Goal: Check status: Check status

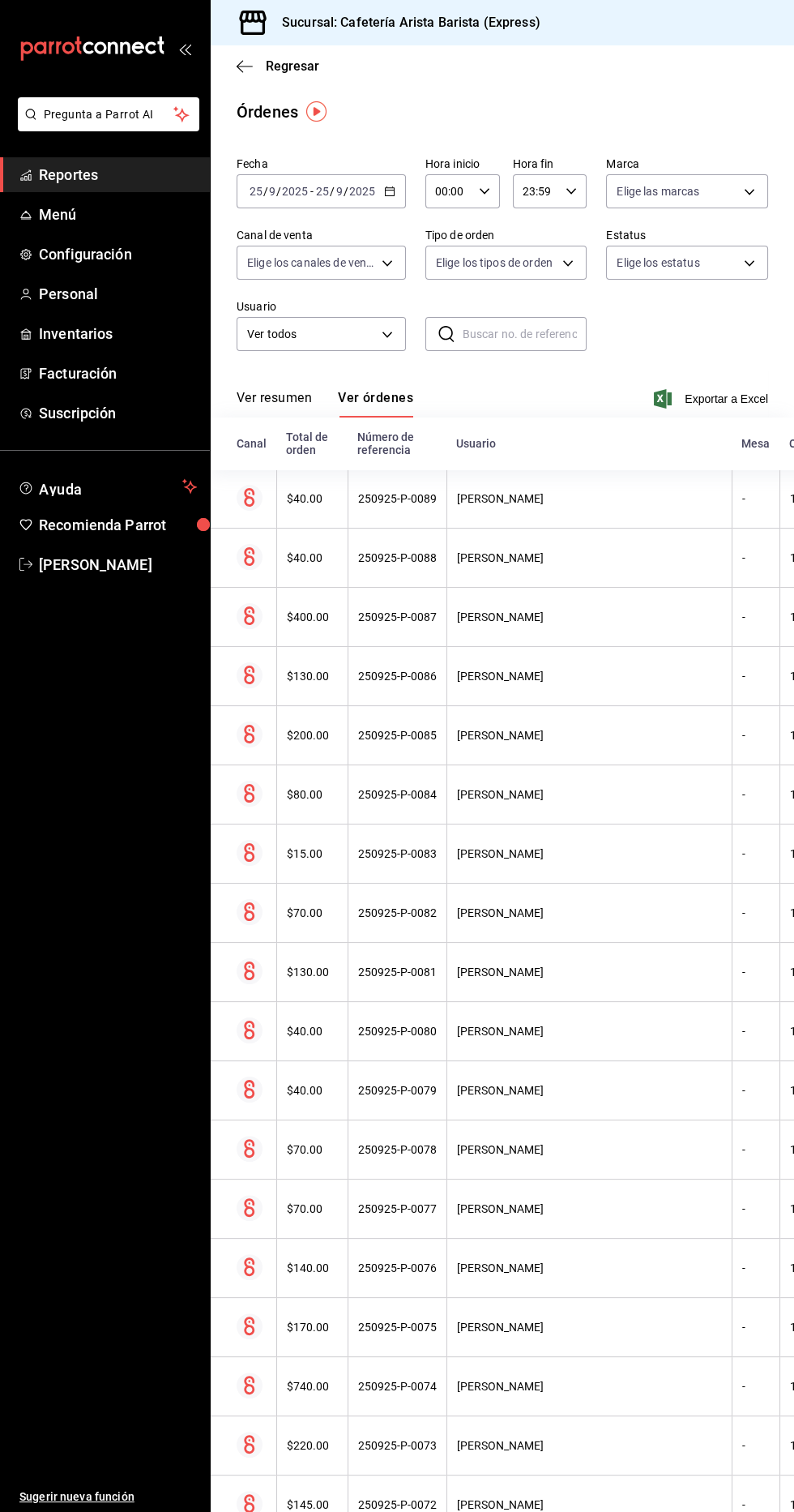
click at [388, 190] on icon "button" at bounding box center [390, 191] width 11 height 11
click at [347, 240] on span "Hoy" at bounding box center [313, 241] width 125 height 17
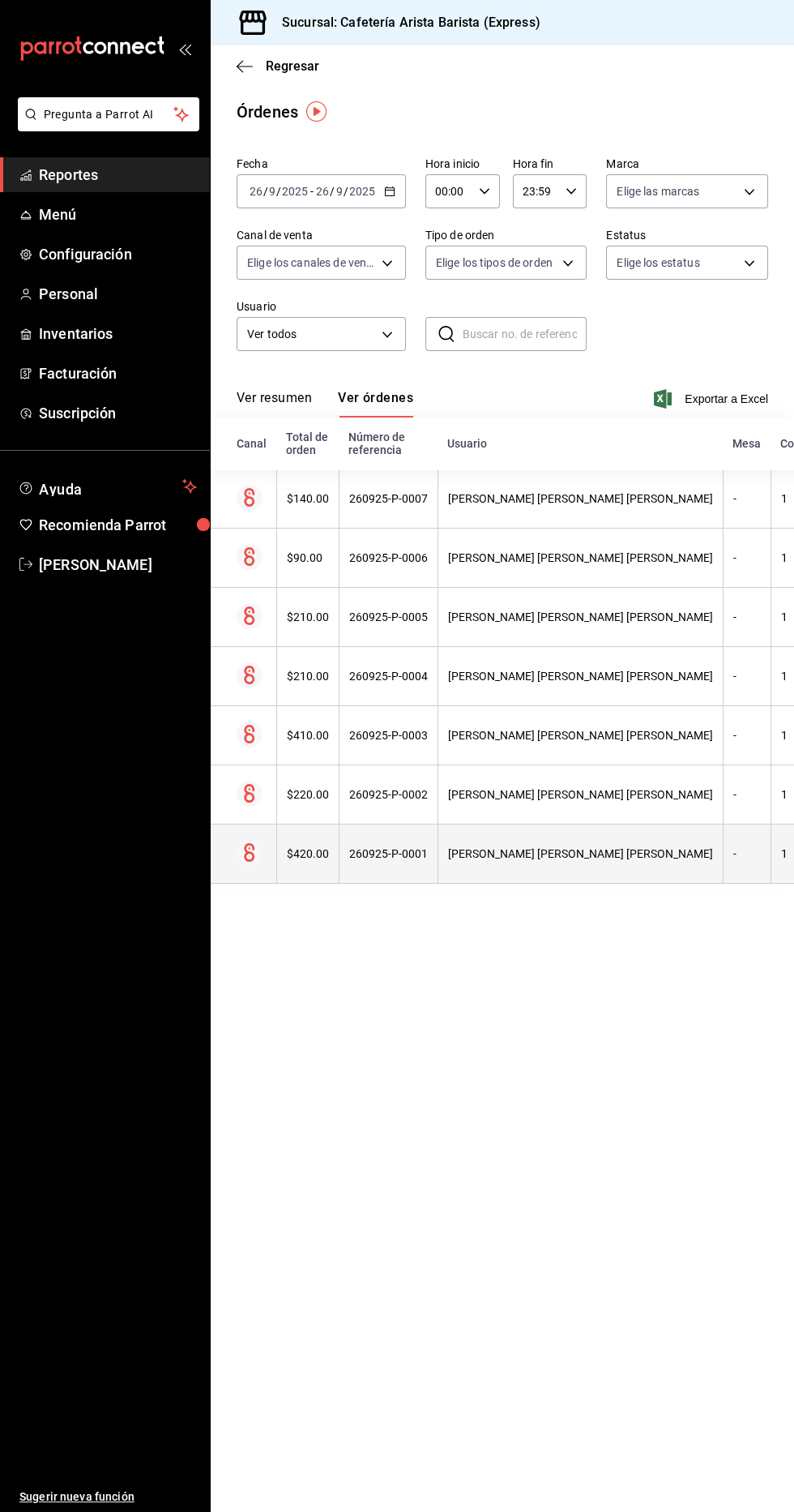
click at [527, 853] on div "[PERSON_NAME] [PERSON_NAME] [PERSON_NAME]" at bounding box center [580, 854] width 265 height 13
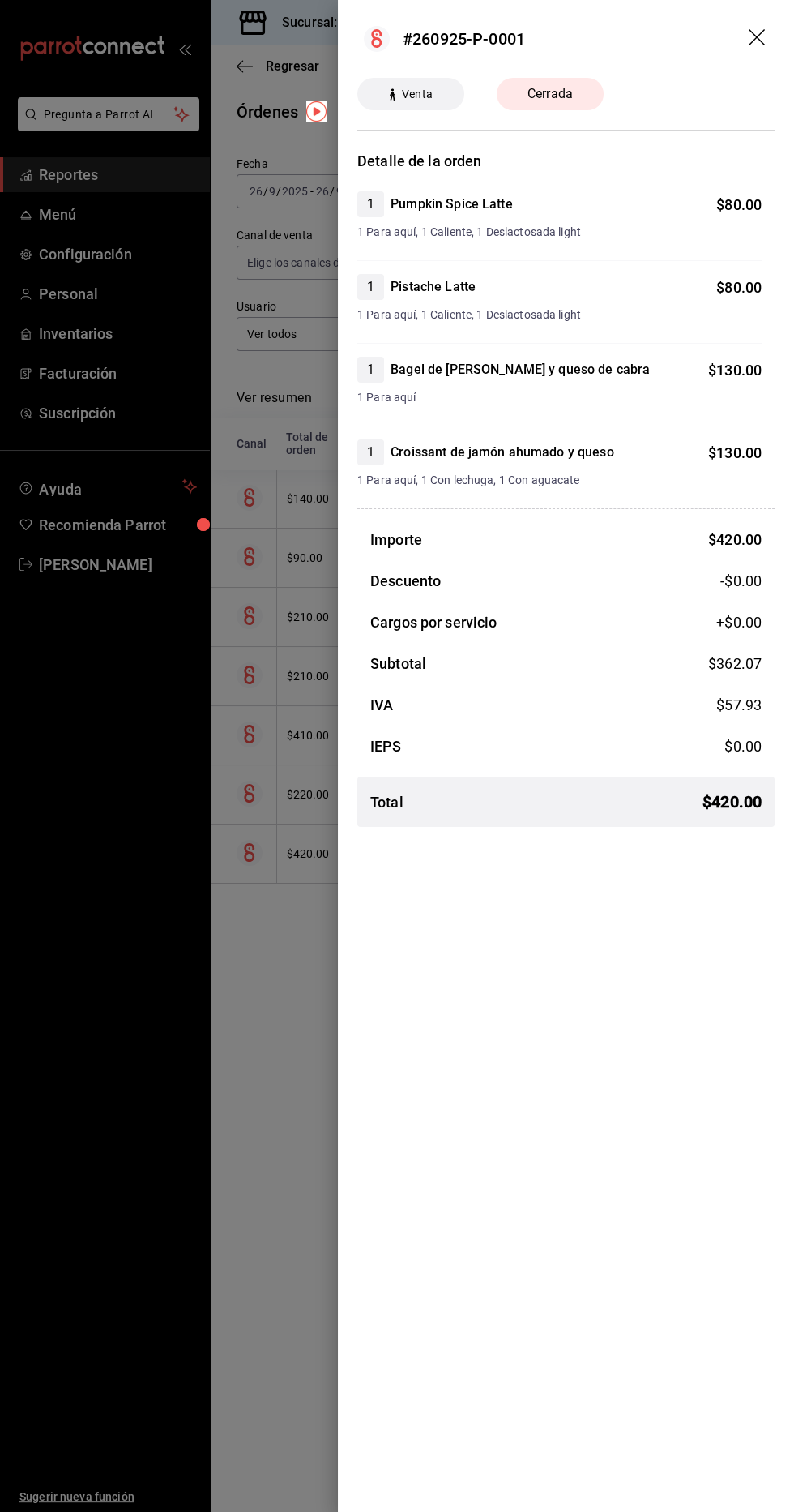
click at [254, 1154] on div at bounding box center [397, 756] width 794 height 1512
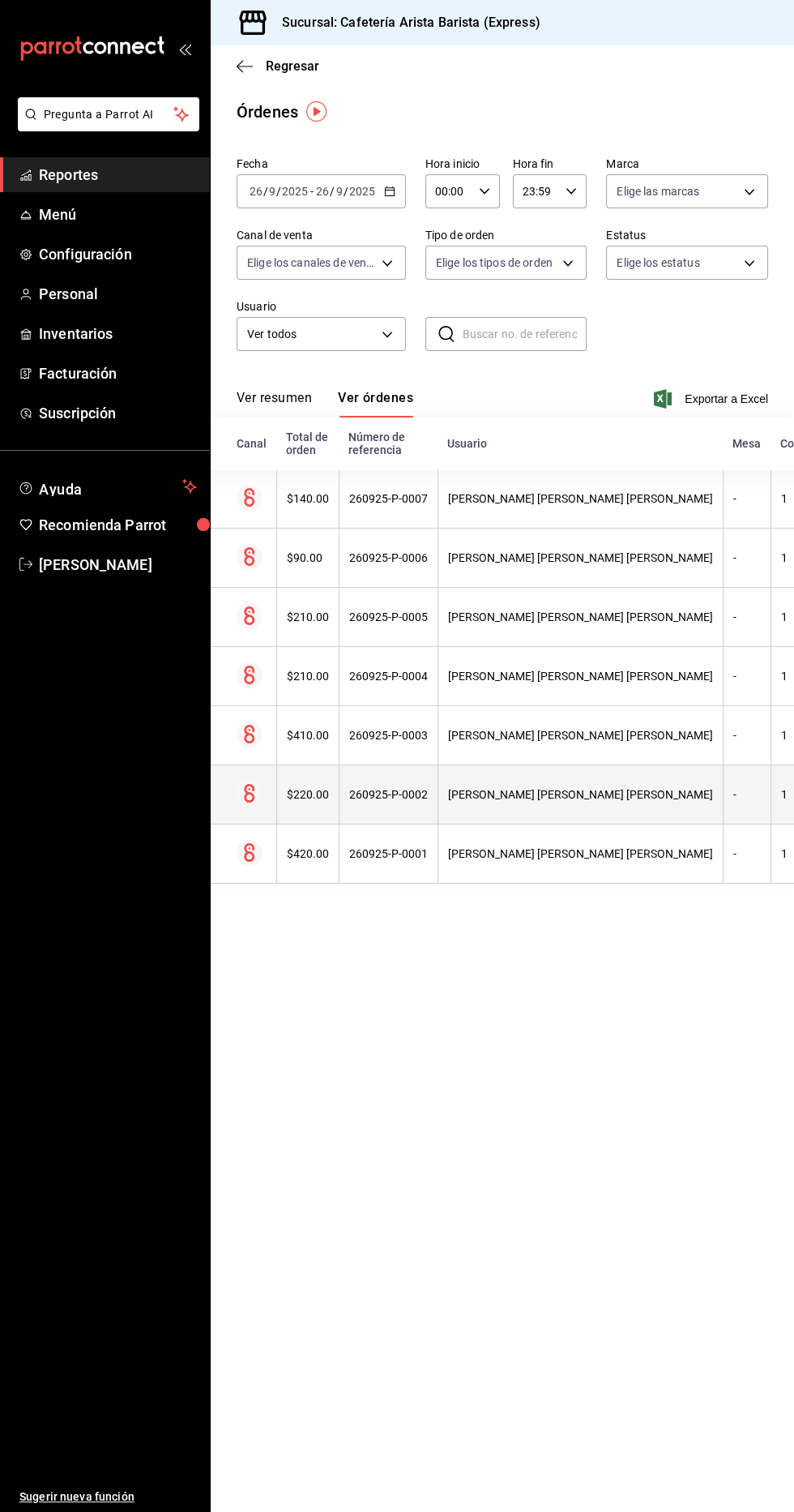
click at [583, 778] on th "[PERSON_NAME] [PERSON_NAME] [PERSON_NAME]" at bounding box center [579, 795] width 285 height 59
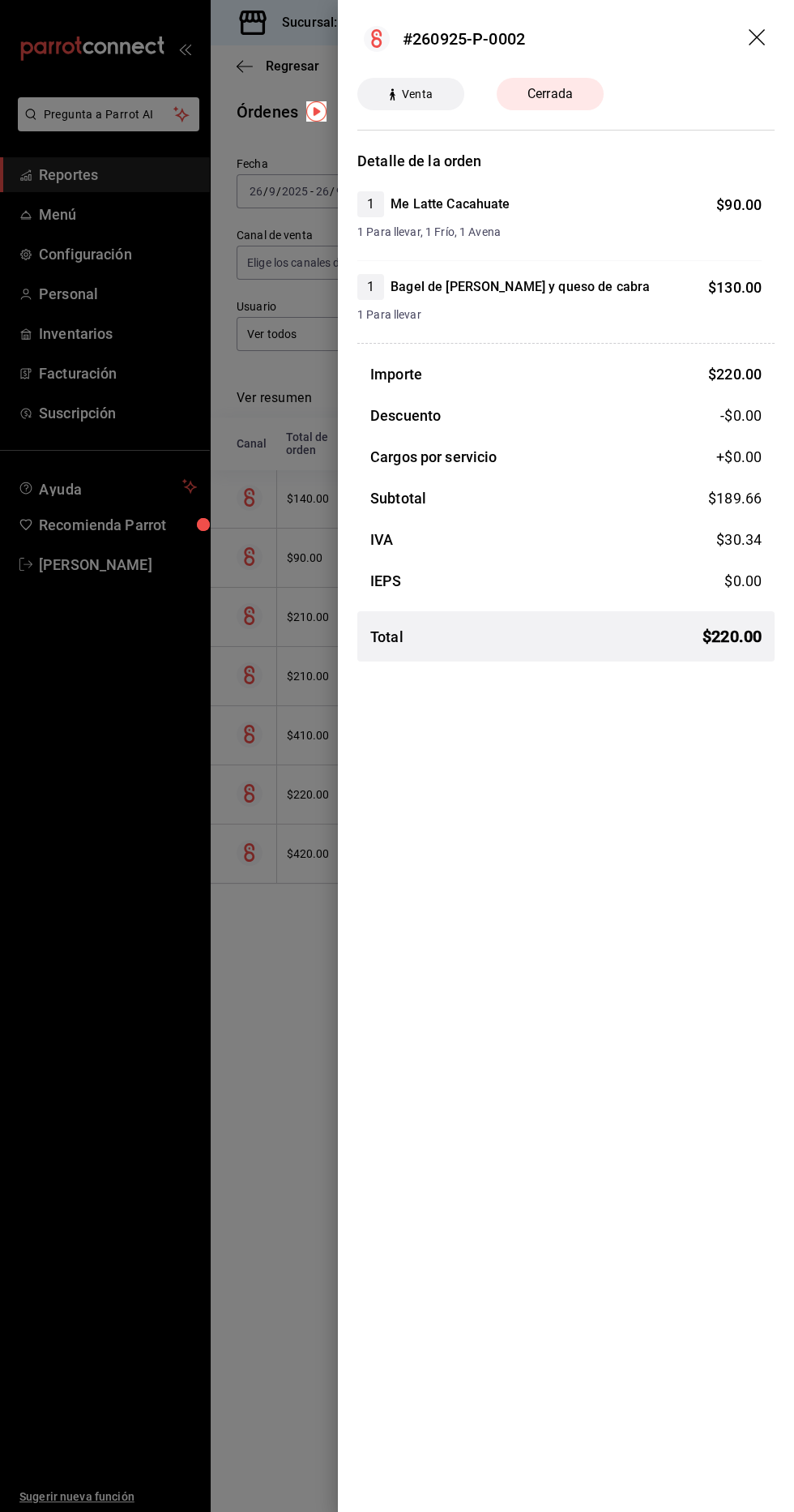
click at [227, 1162] on div at bounding box center [397, 756] width 794 height 1512
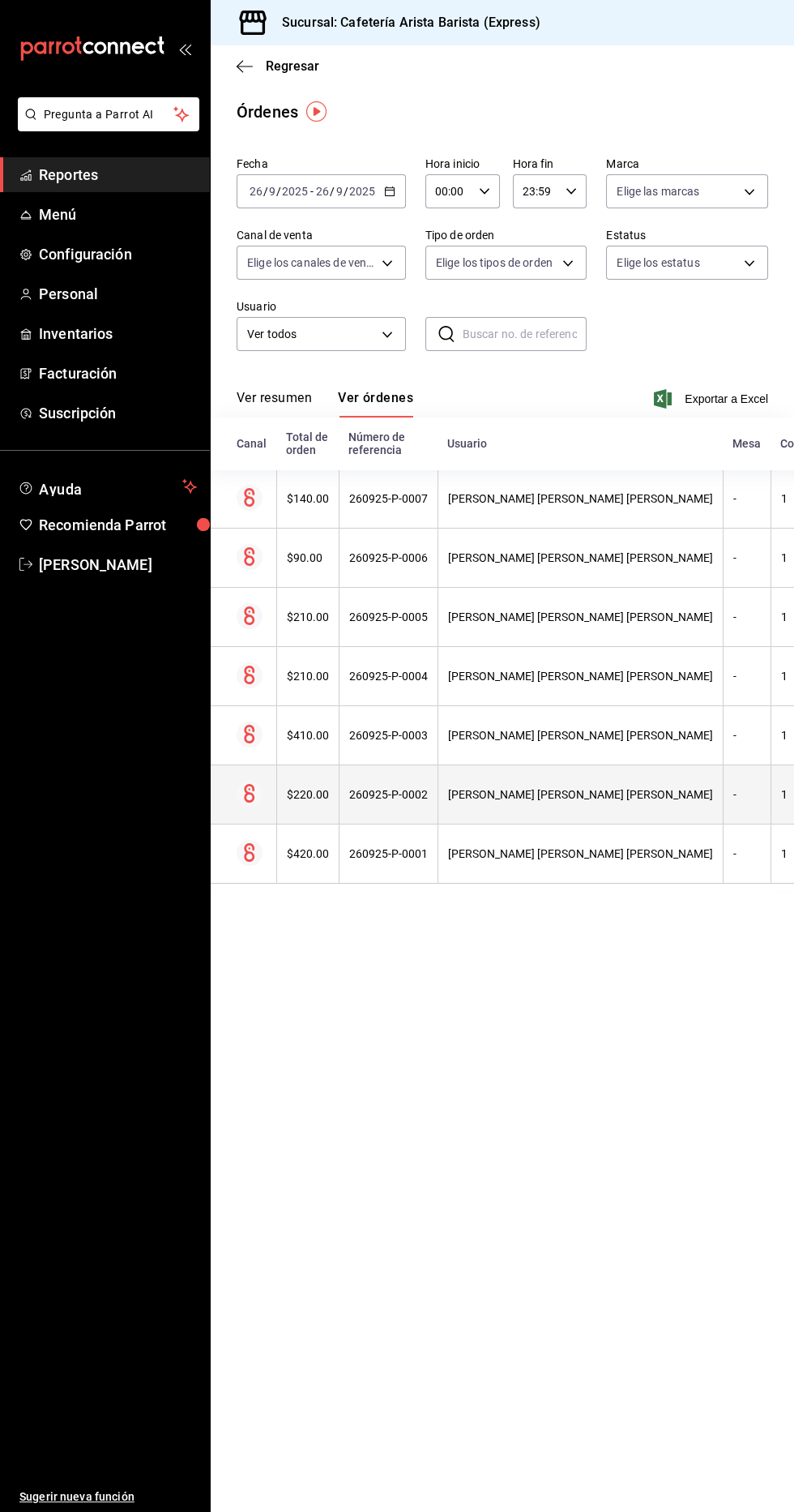
click at [551, 776] on th "[PERSON_NAME] [PERSON_NAME] [PERSON_NAME]" at bounding box center [579, 795] width 285 height 59
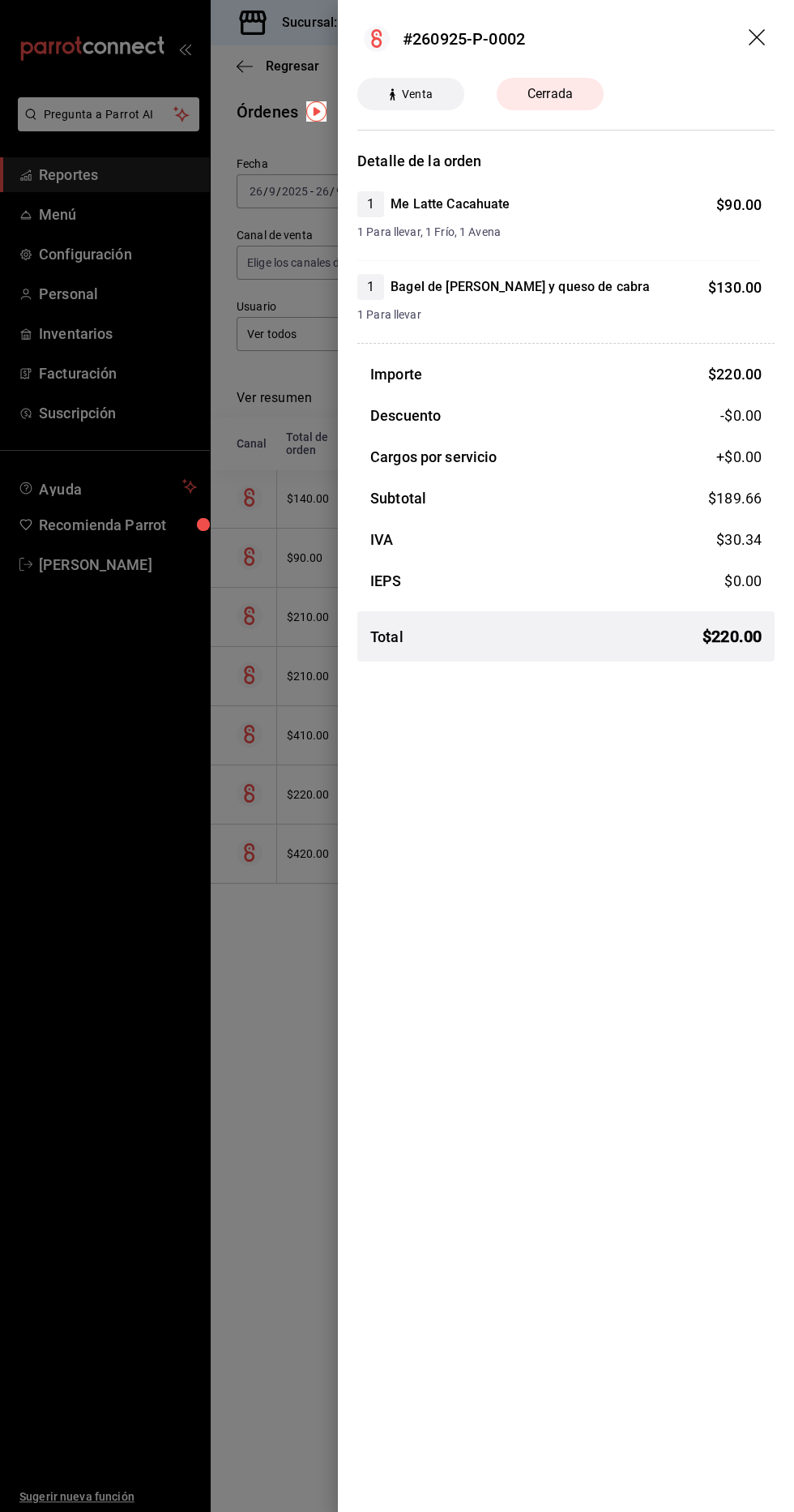
click at [227, 1053] on div at bounding box center [397, 756] width 794 height 1512
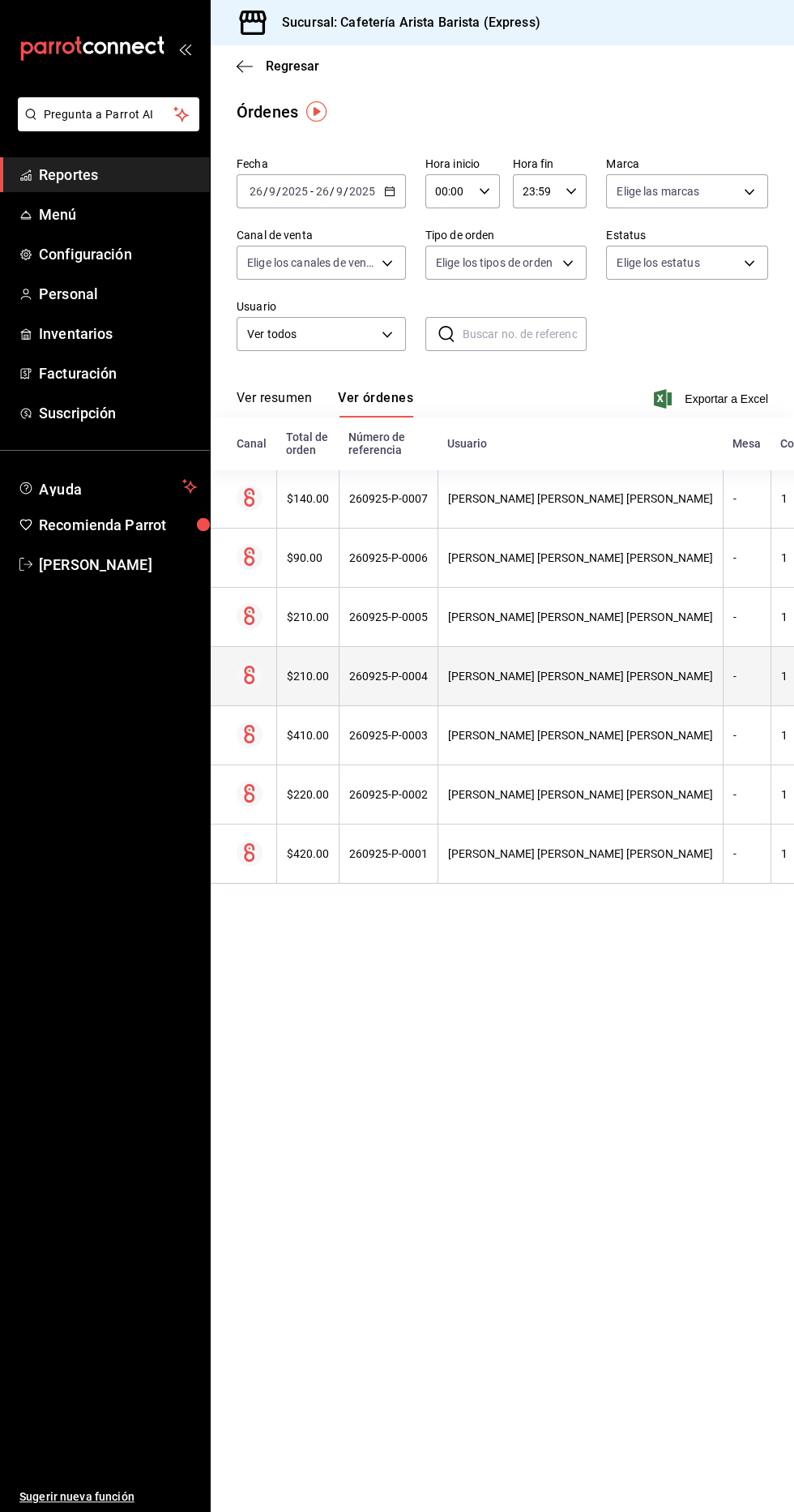
click at [527, 703] on th "[PERSON_NAME] [PERSON_NAME] [PERSON_NAME]" at bounding box center [579, 677] width 285 height 59
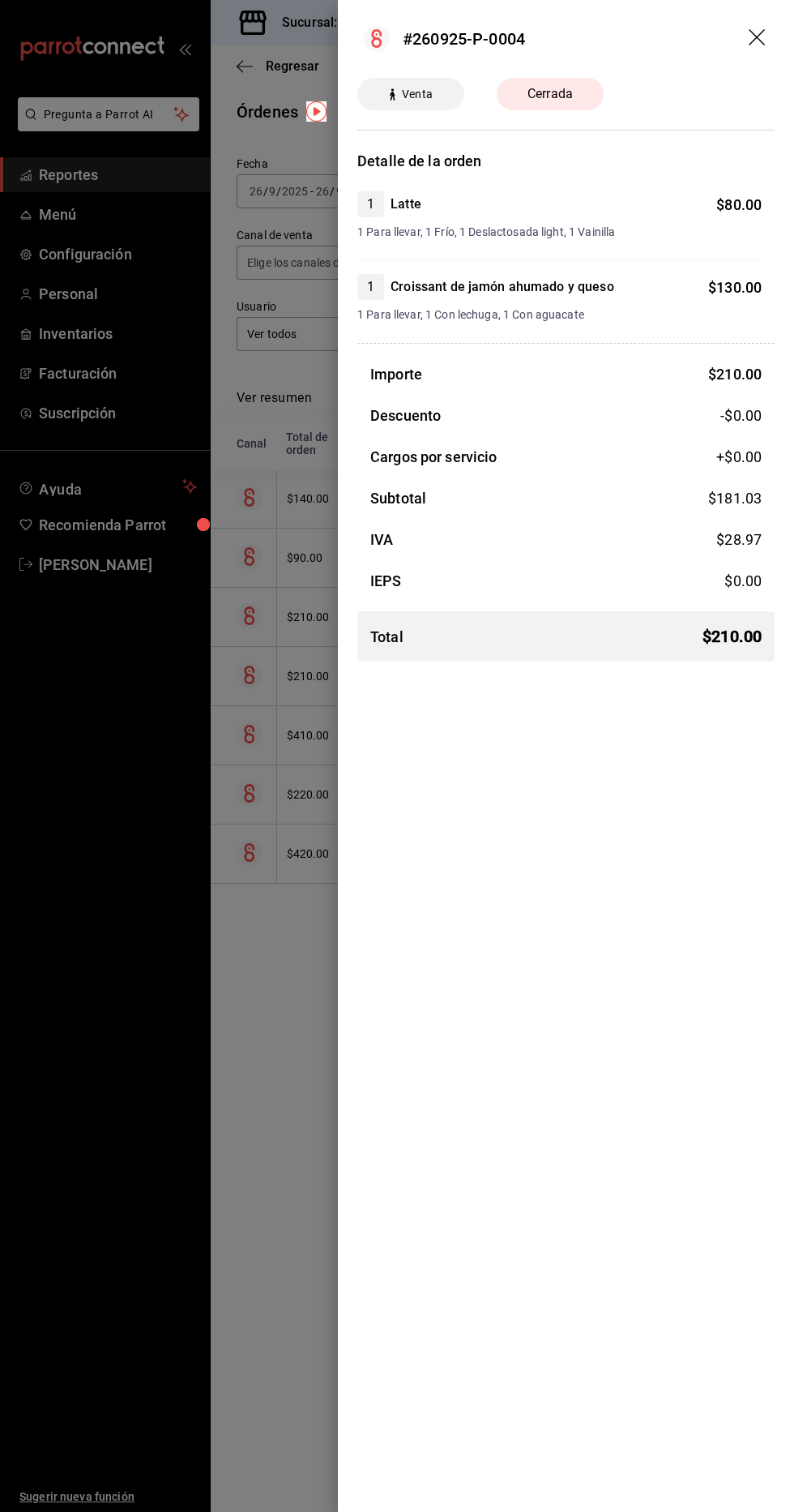
click at [250, 1026] on div at bounding box center [397, 756] width 794 height 1512
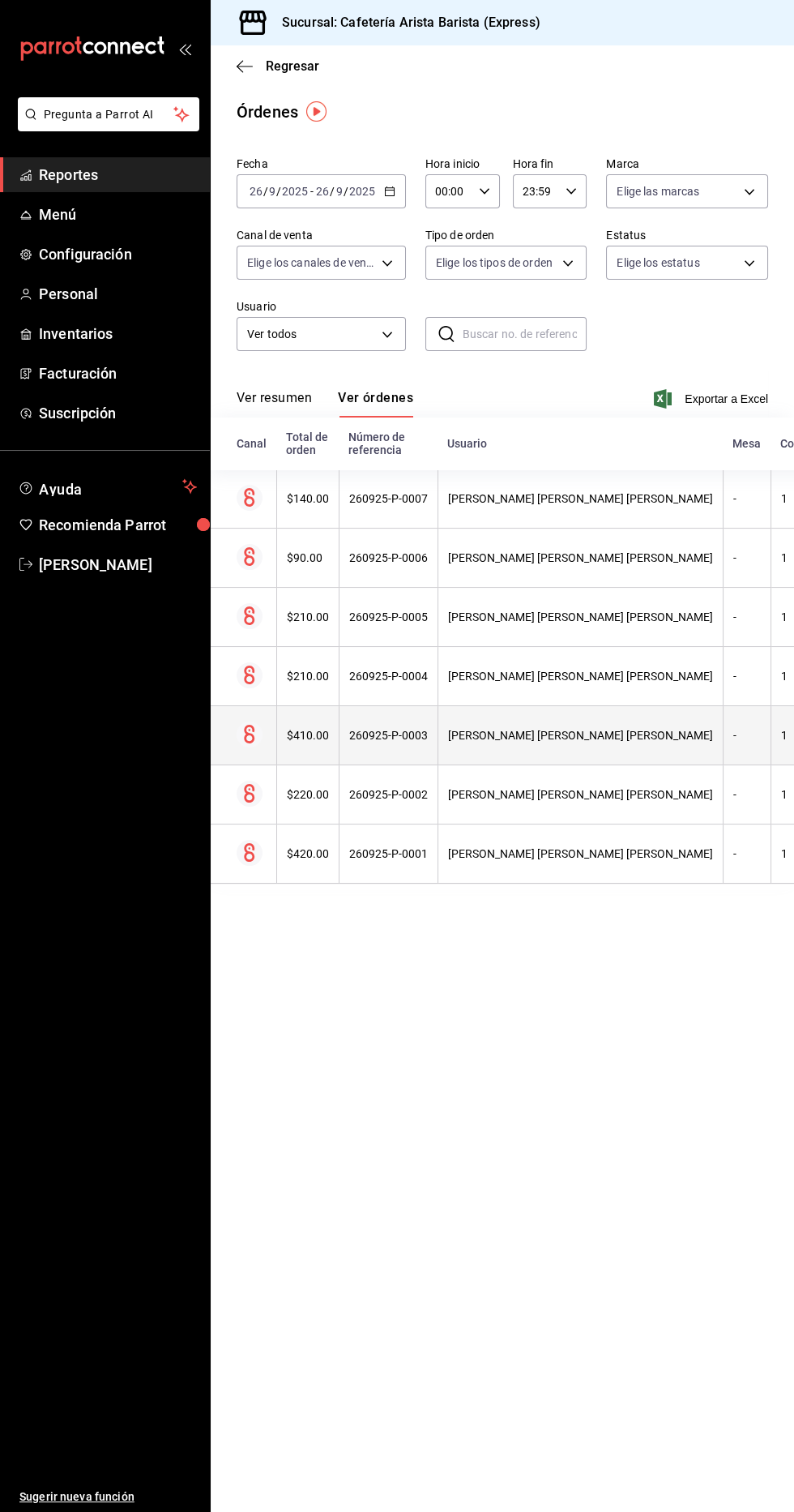
click at [493, 716] on th "[PERSON_NAME] [PERSON_NAME] [PERSON_NAME]" at bounding box center [579, 736] width 285 height 59
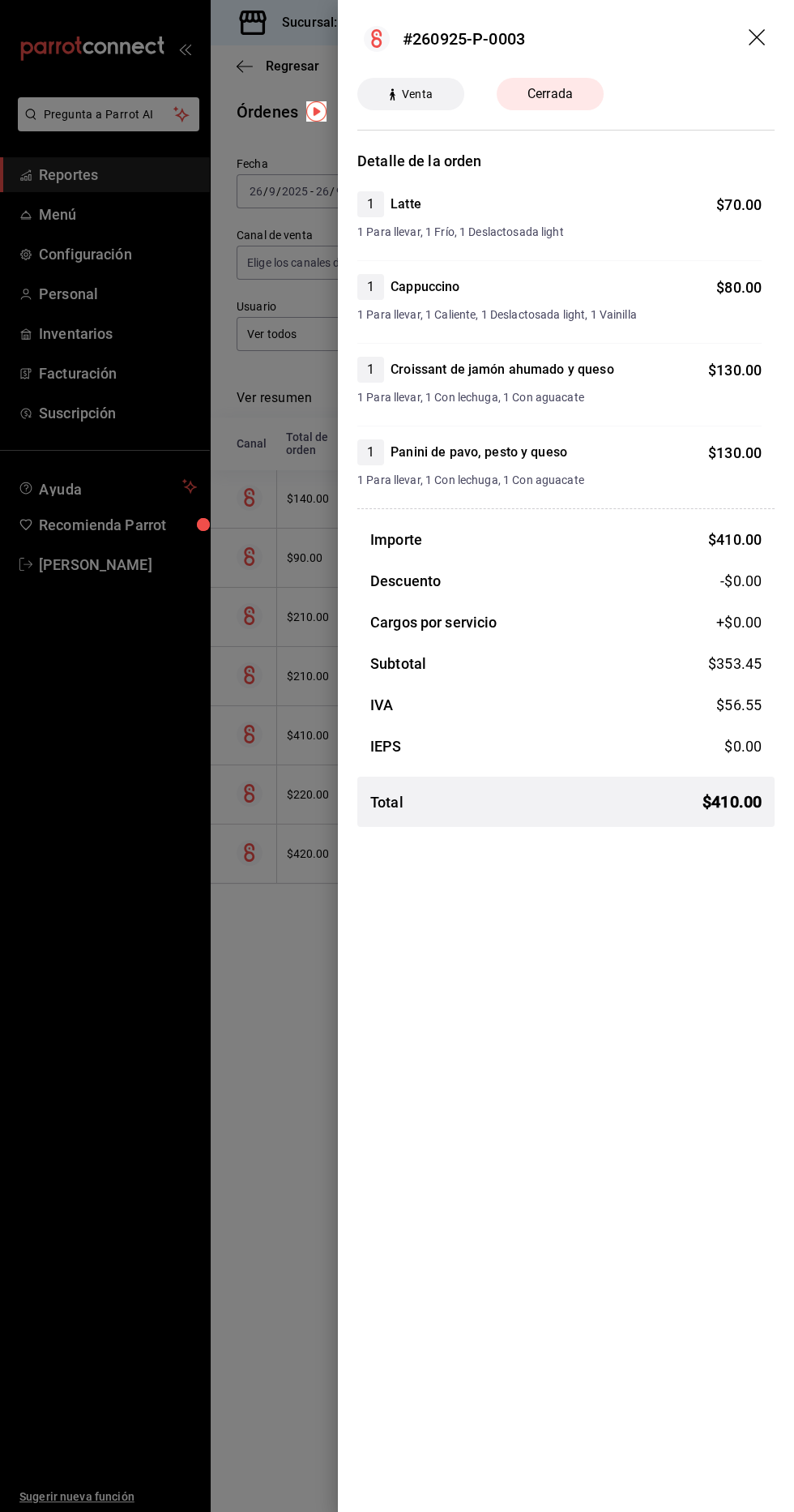
click at [230, 1027] on div at bounding box center [397, 756] width 794 height 1512
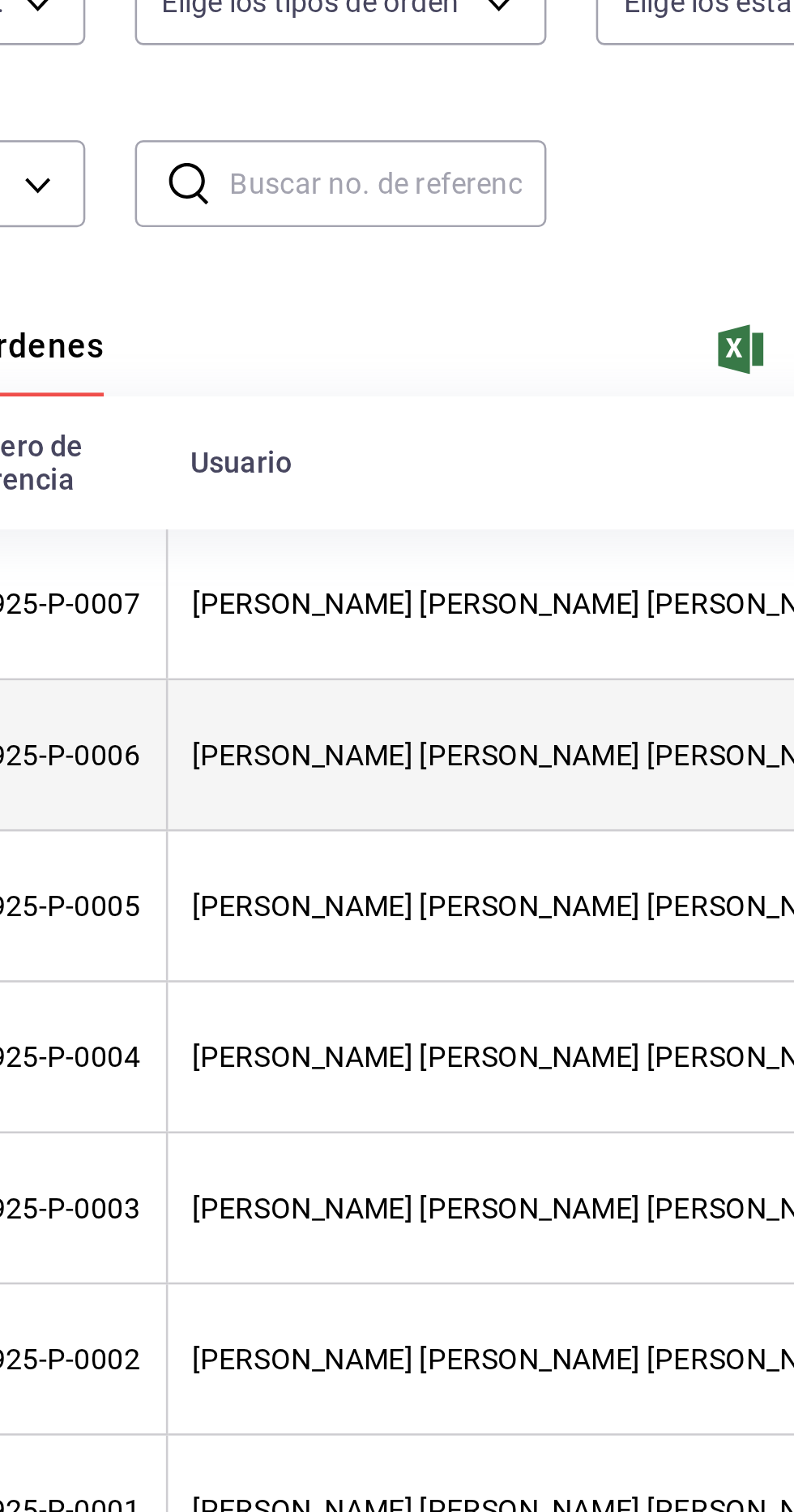
click at [530, 556] on div "[PERSON_NAME] [PERSON_NAME] [PERSON_NAME]" at bounding box center [580, 558] width 265 height 13
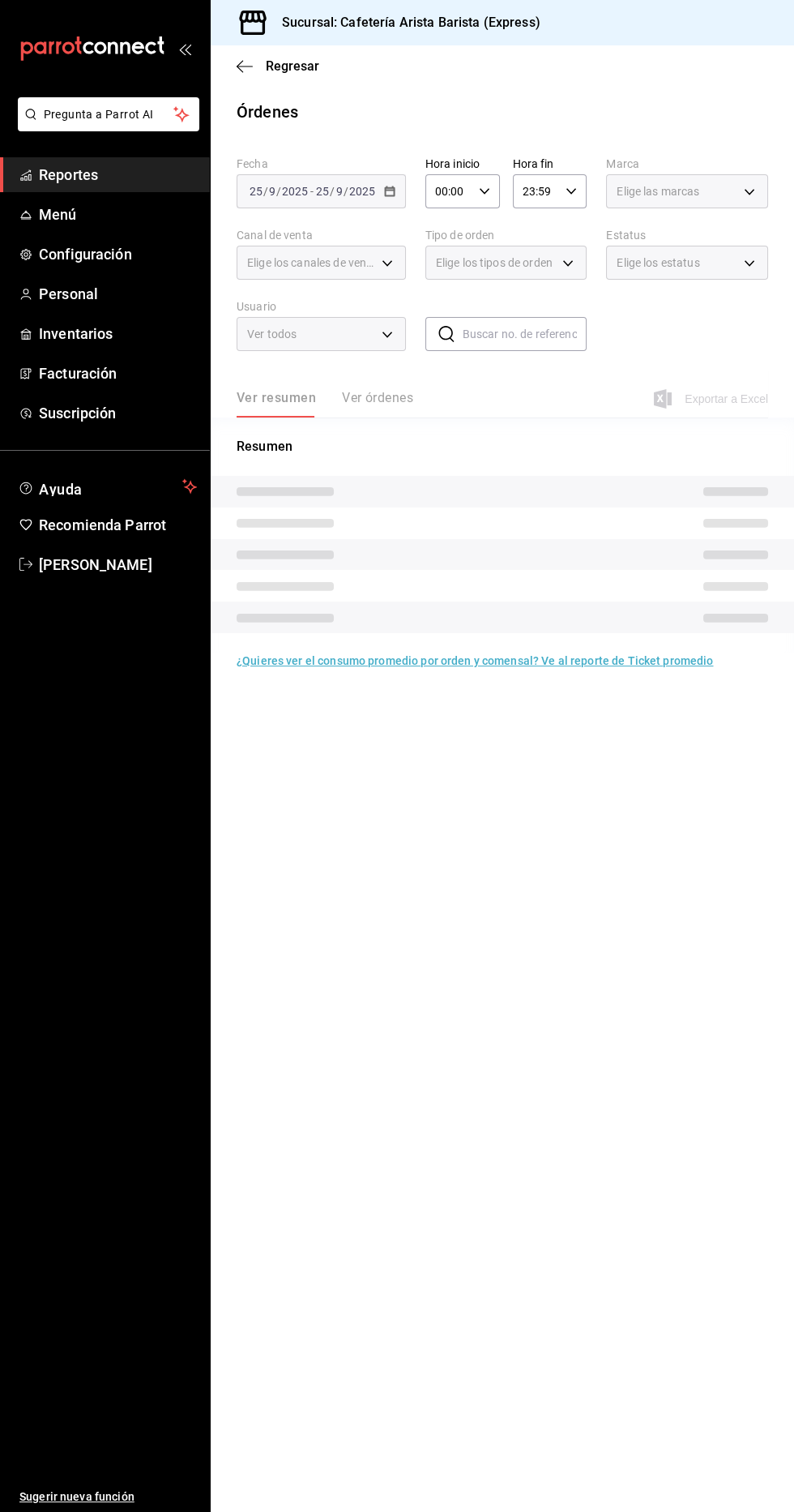
scroll to position [3, 0]
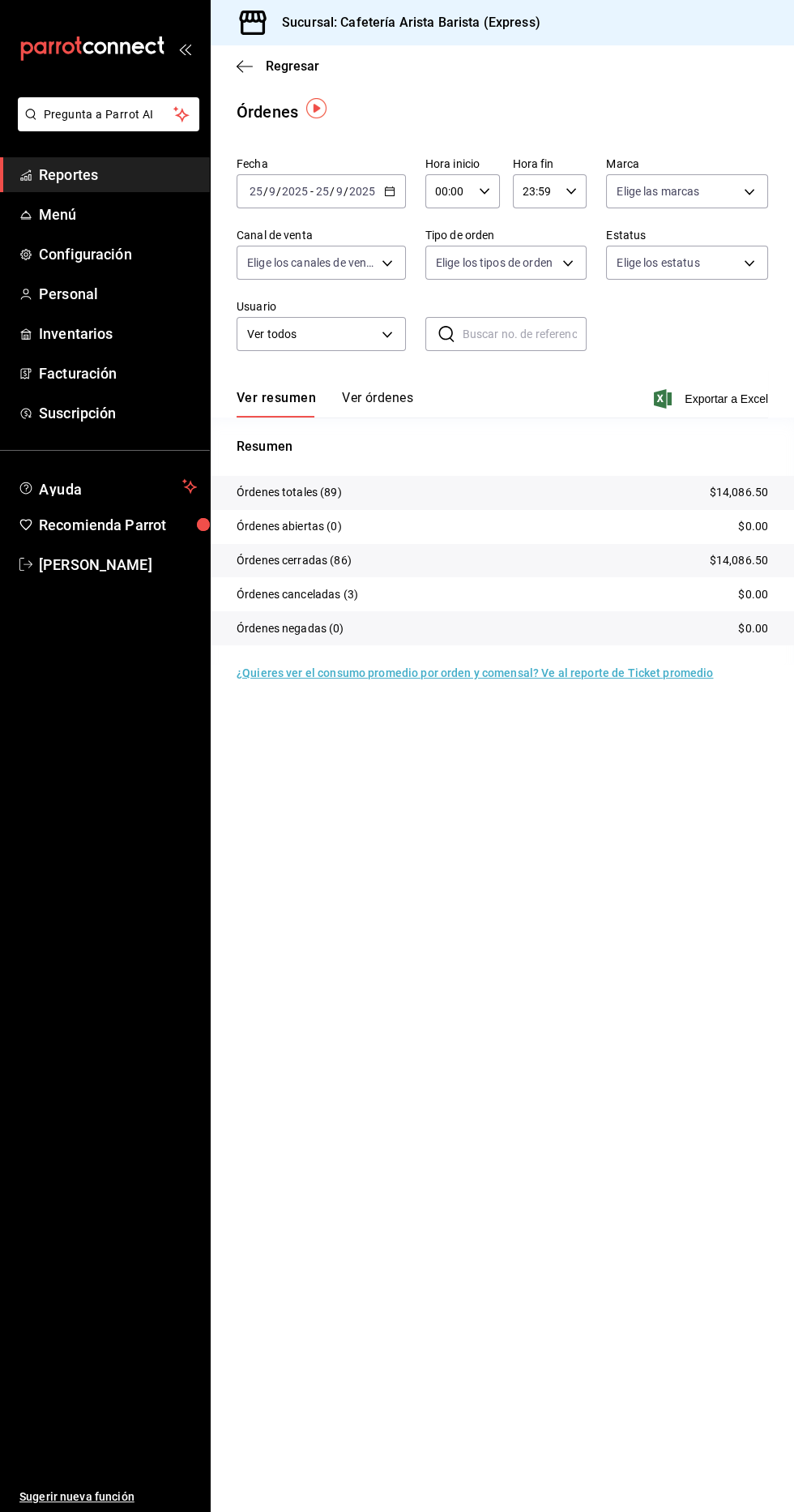
click at [403, 394] on button "Ver órdenes" at bounding box center [377, 404] width 72 height 28
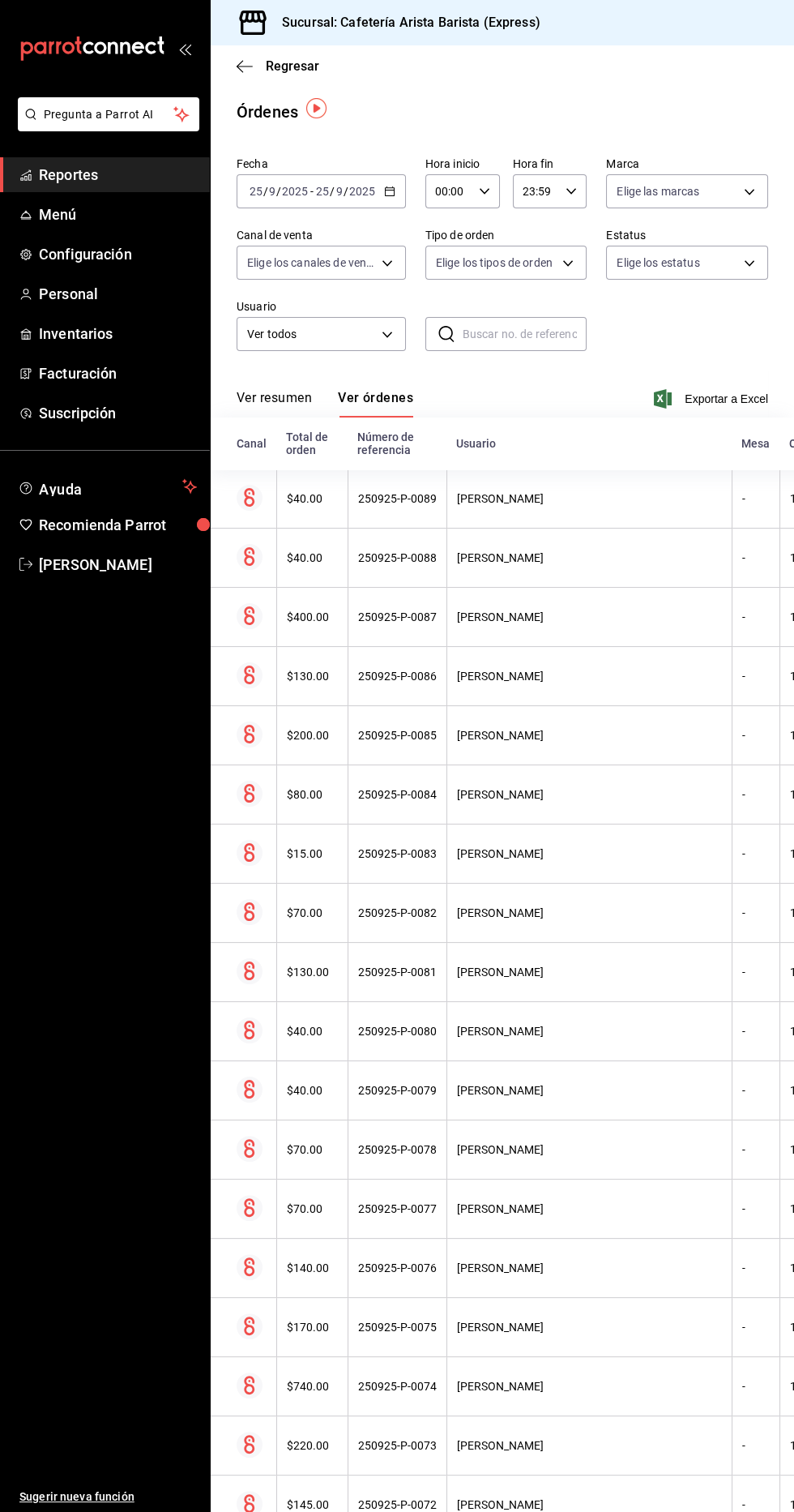
click at [388, 188] on icon "button" at bounding box center [390, 191] width 11 height 11
click at [381, 226] on li "Hoy" at bounding box center [313, 240] width 151 height 36
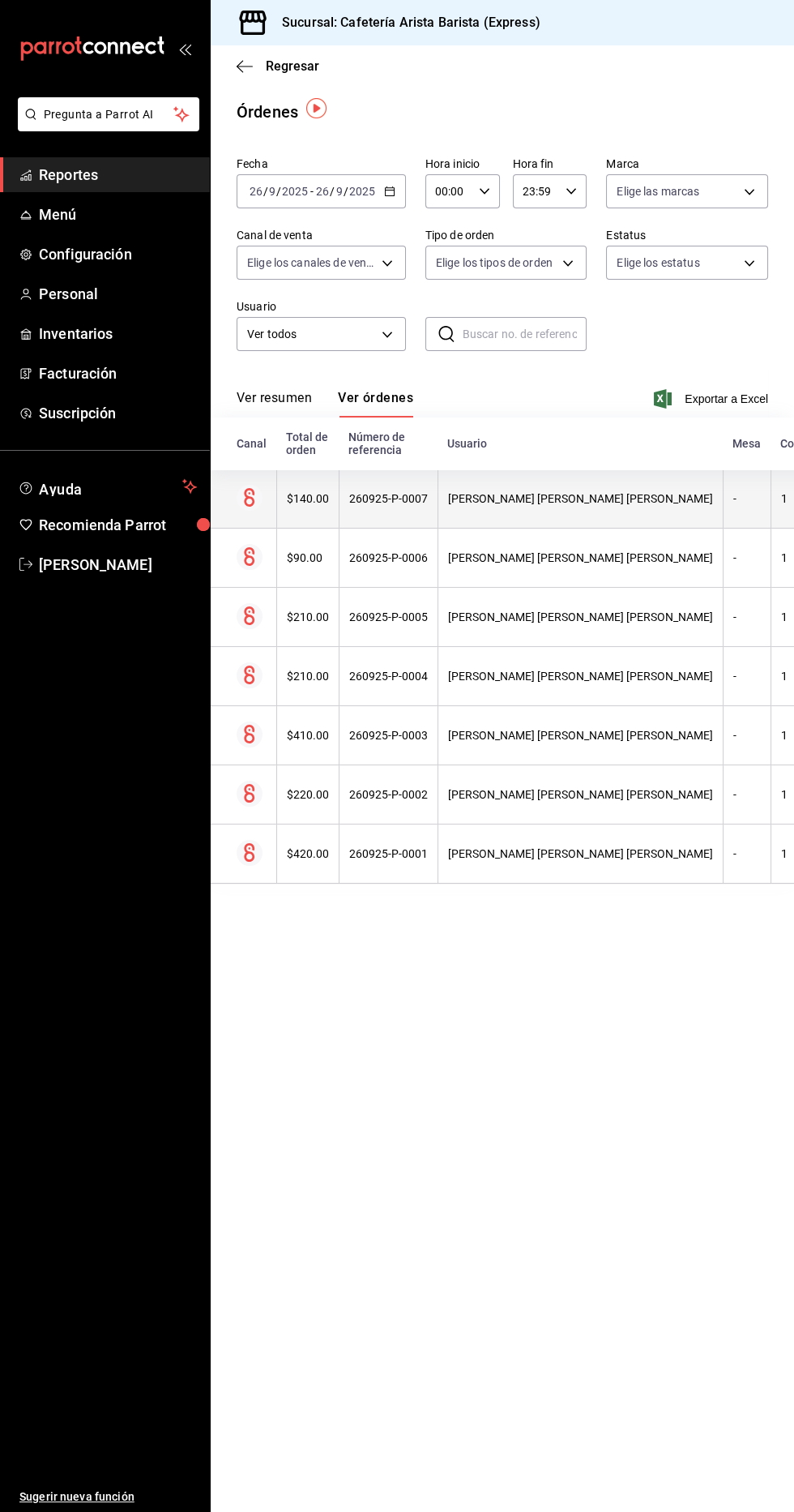
click at [563, 522] on th "[PERSON_NAME] [PERSON_NAME] [PERSON_NAME]" at bounding box center [579, 499] width 285 height 59
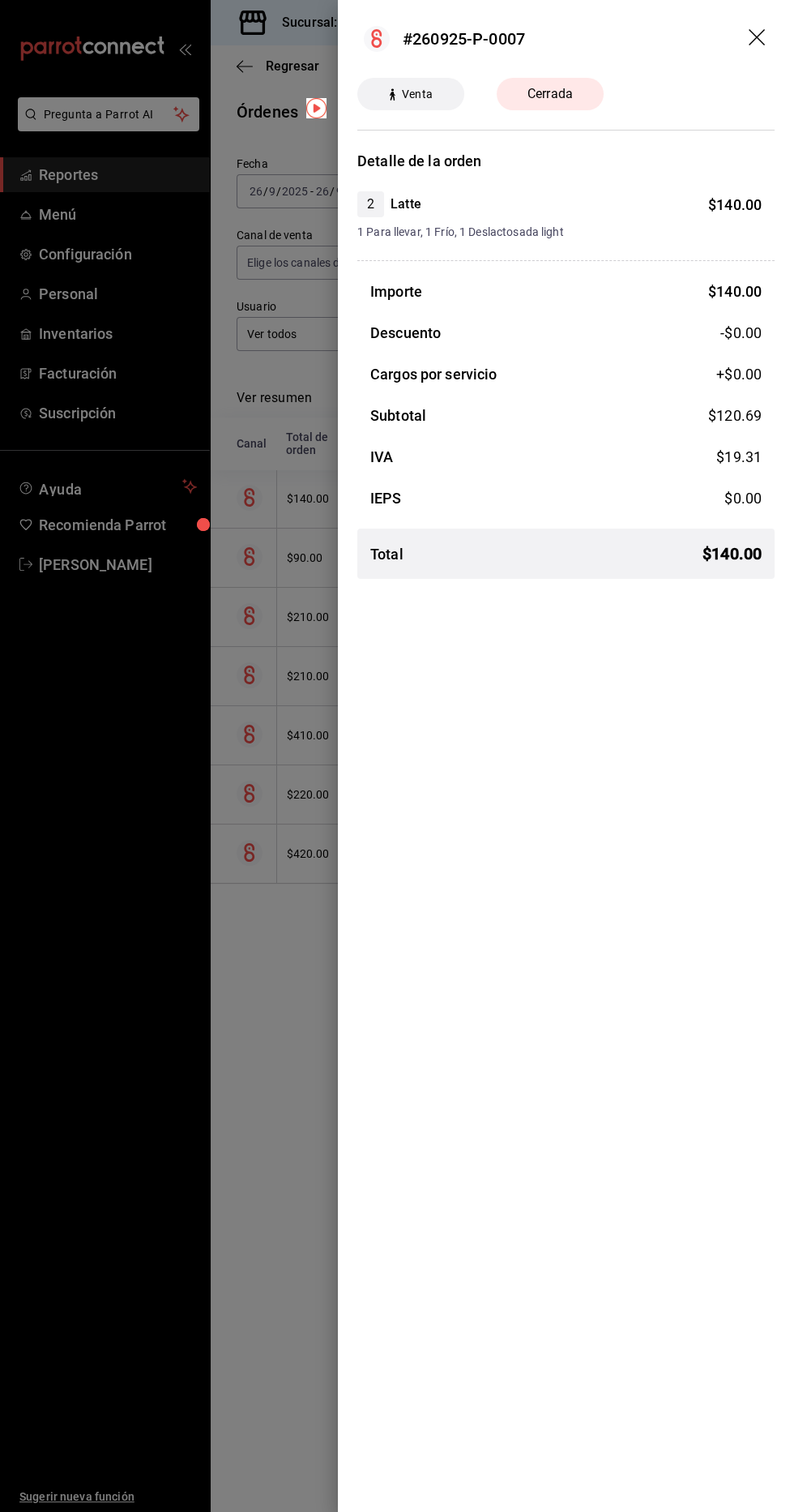
click at [293, 931] on div at bounding box center [397, 756] width 794 height 1512
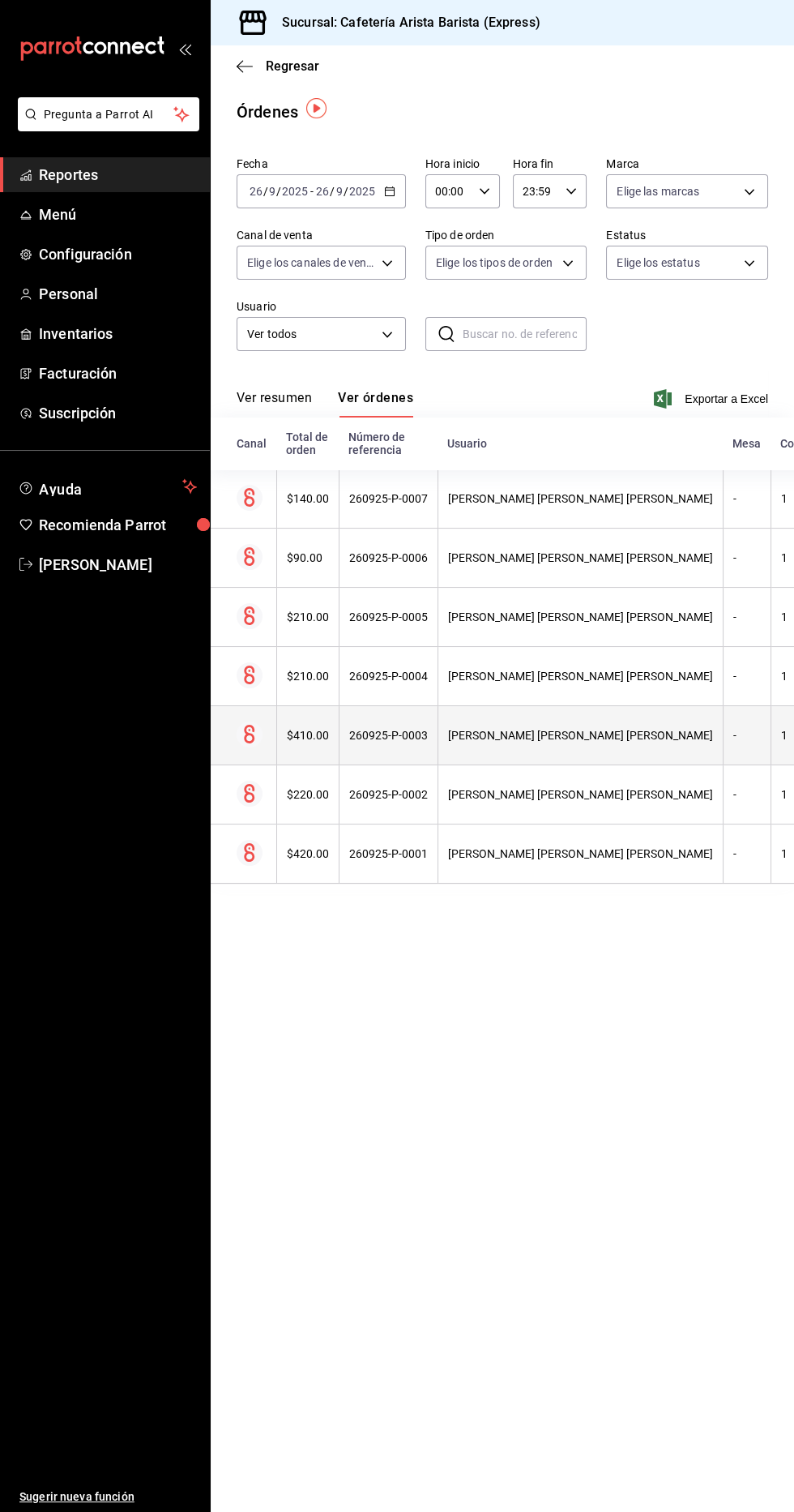
click at [559, 732] on div "[PERSON_NAME] [PERSON_NAME] [PERSON_NAME]" at bounding box center [580, 736] width 265 height 13
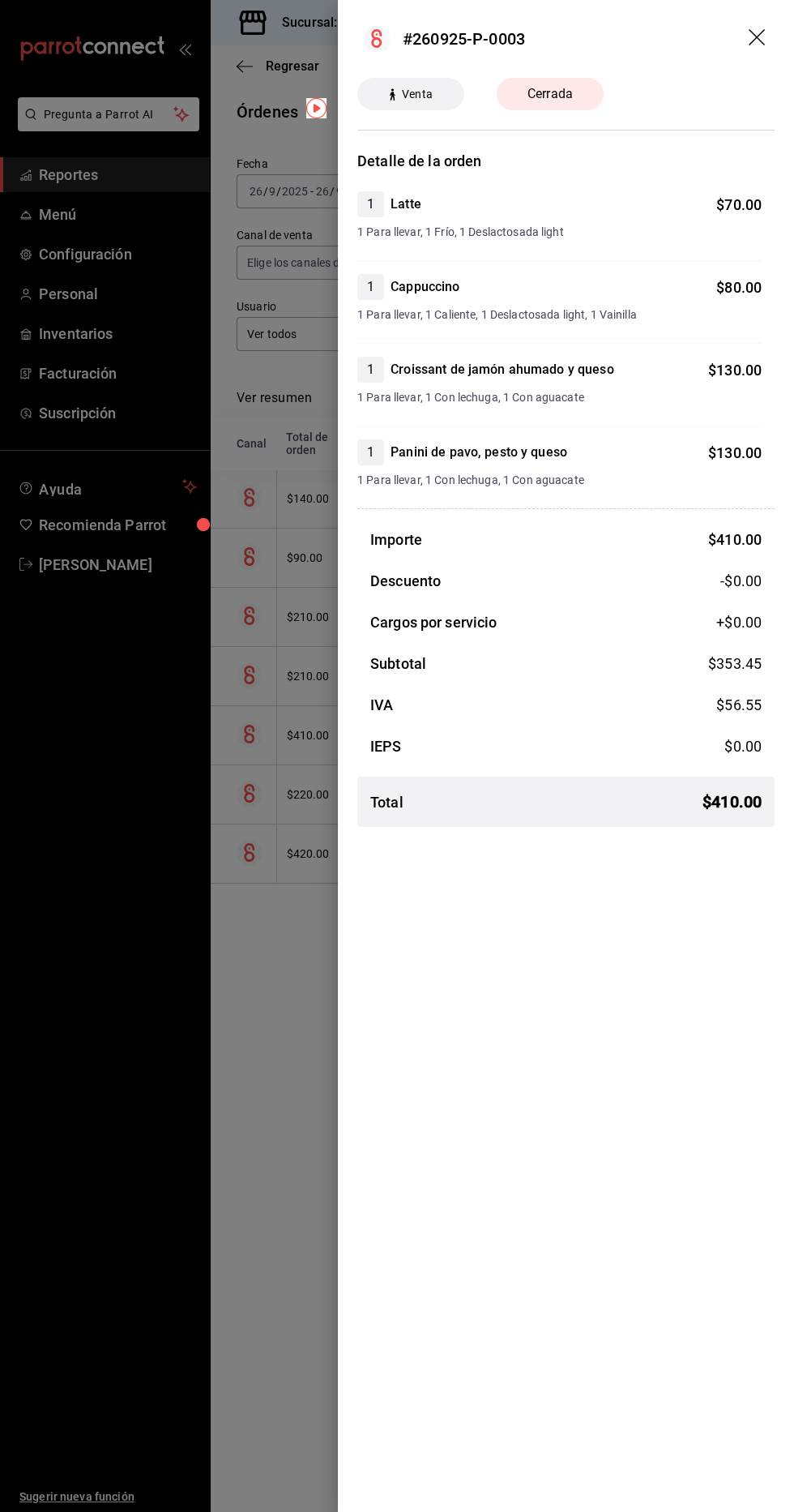
click at [313, 945] on div at bounding box center [397, 756] width 794 height 1512
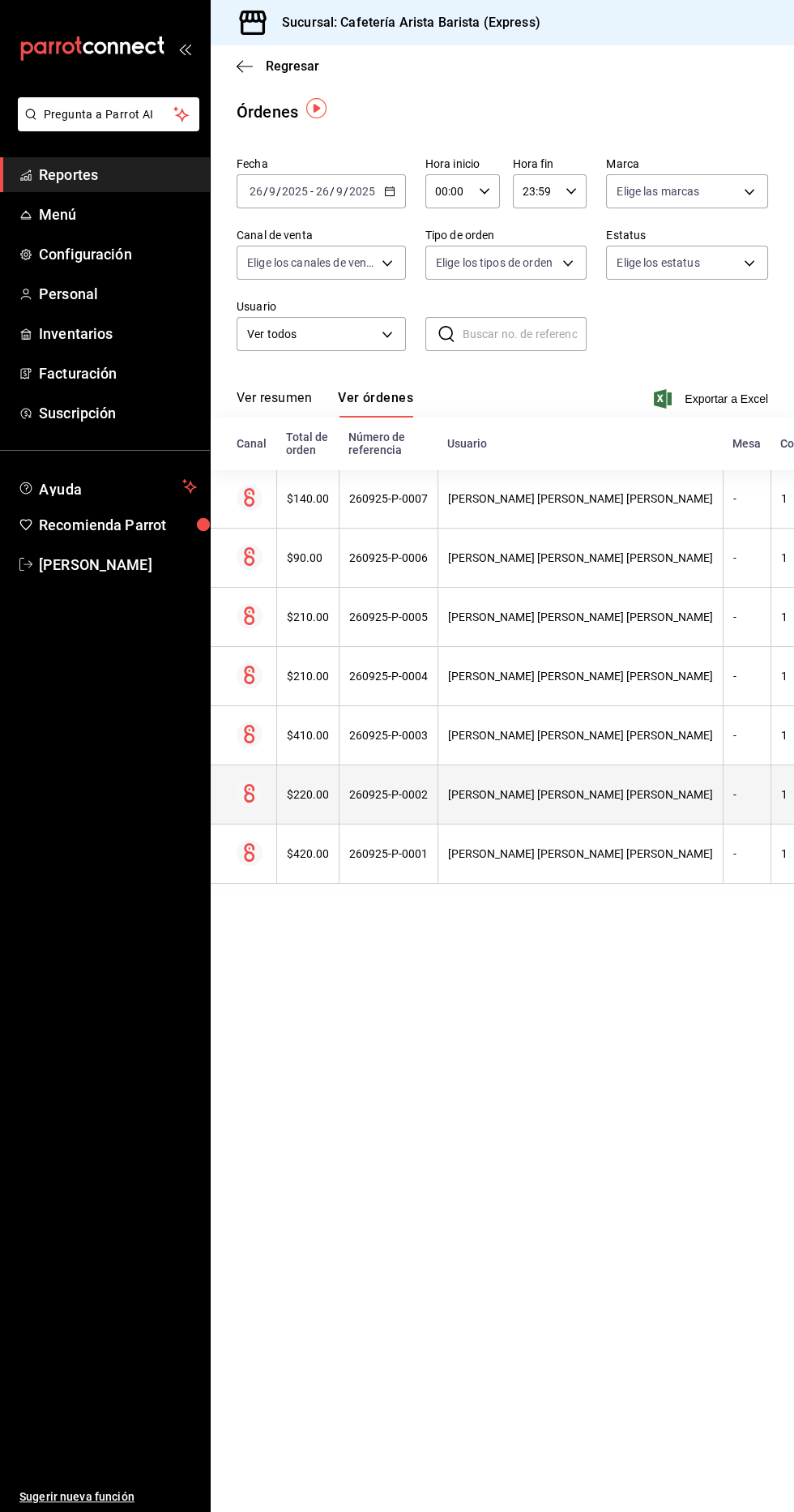
click at [439, 776] on th "[PERSON_NAME] [PERSON_NAME] [PERSON_NAME]" at bounding box center [579, 795] width 285 height 59
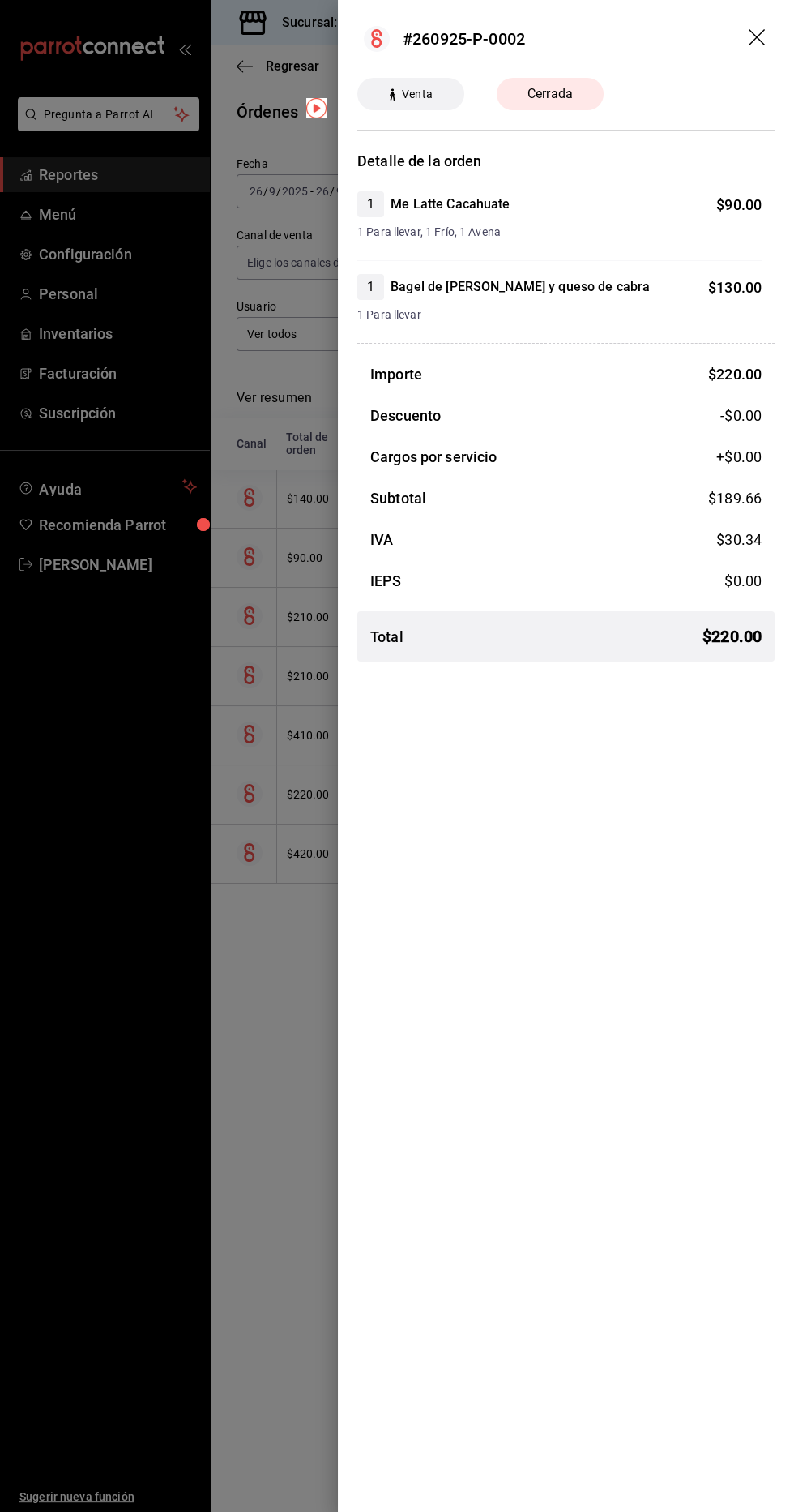
click at [334, 895] on div at bounding box center [397, 756] width 794 height 1512
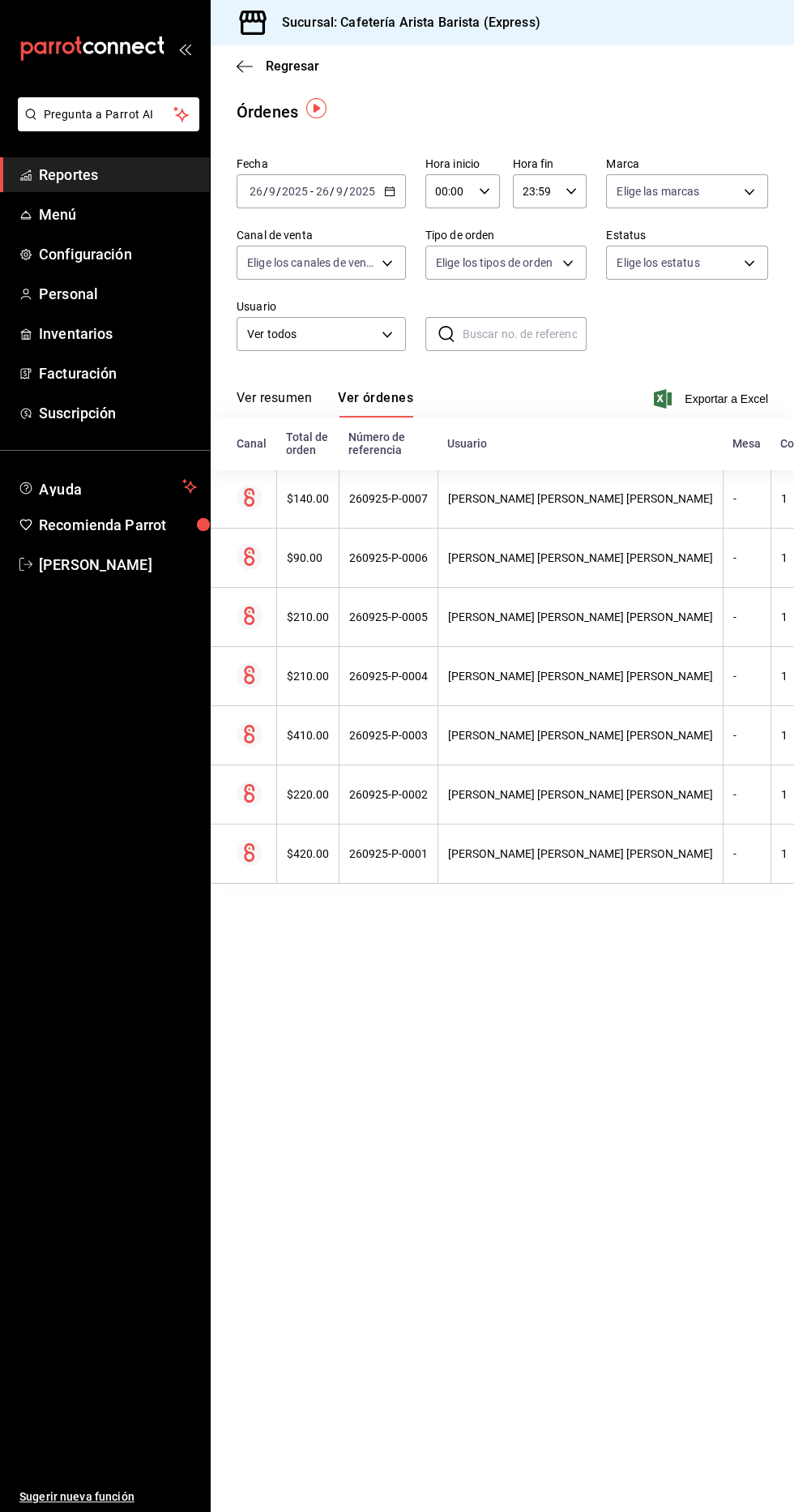
scroll to position [7, 0]
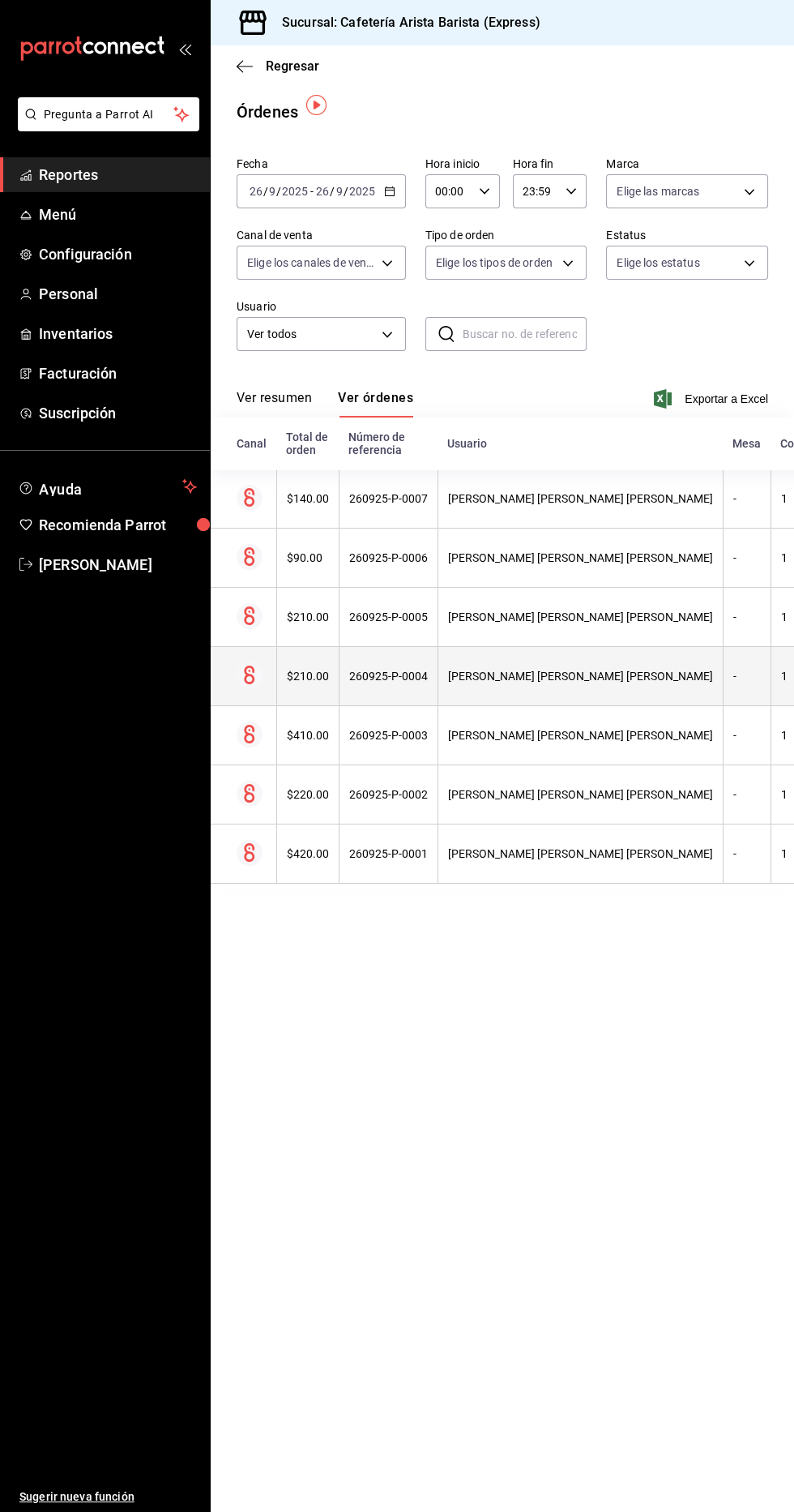
click at [600, 684] on th "[PERSON_NAME] [PERSON_NAME] [PERSON_NAME]" at bounding box center [579, 677] width 285 height 59
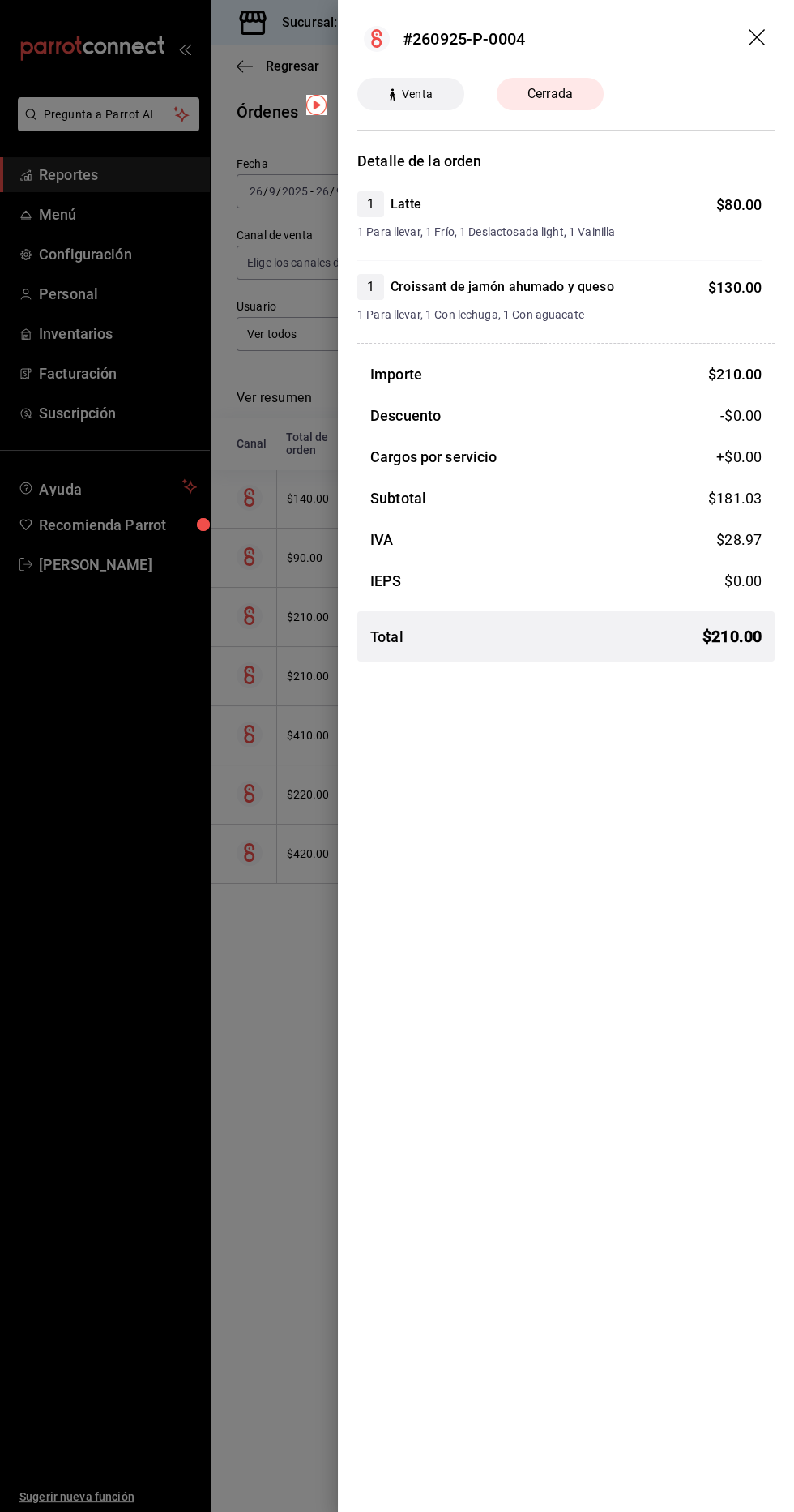
click at [265, 1132] on div at bounding box center [397, 756] width 794 height 1512
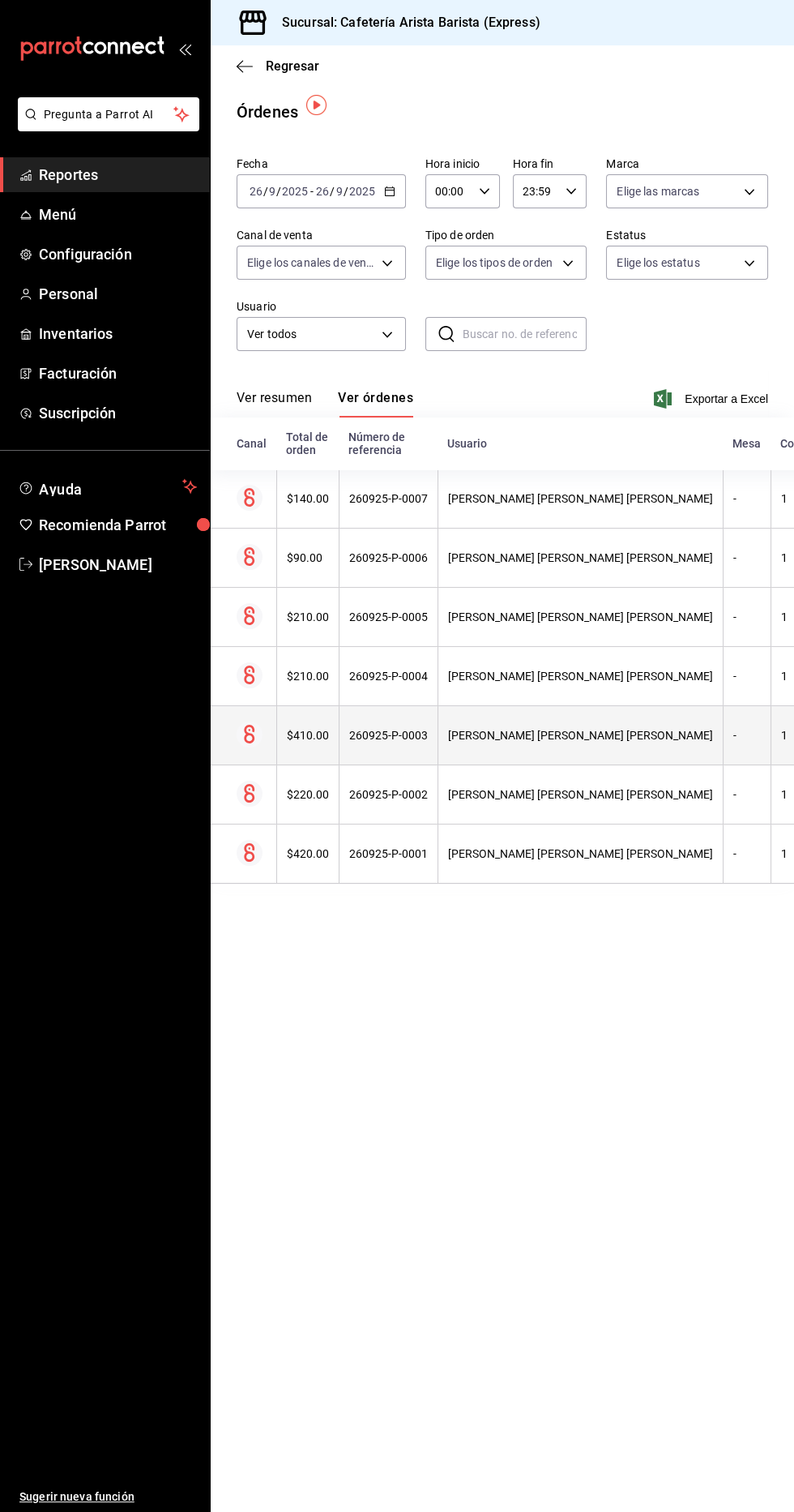
click at [496, 729] on div "[PERSON_NAME] [PERSON_NAME] [PERSON_NAME]" at bounding box center [580, 736] width 265 height 13
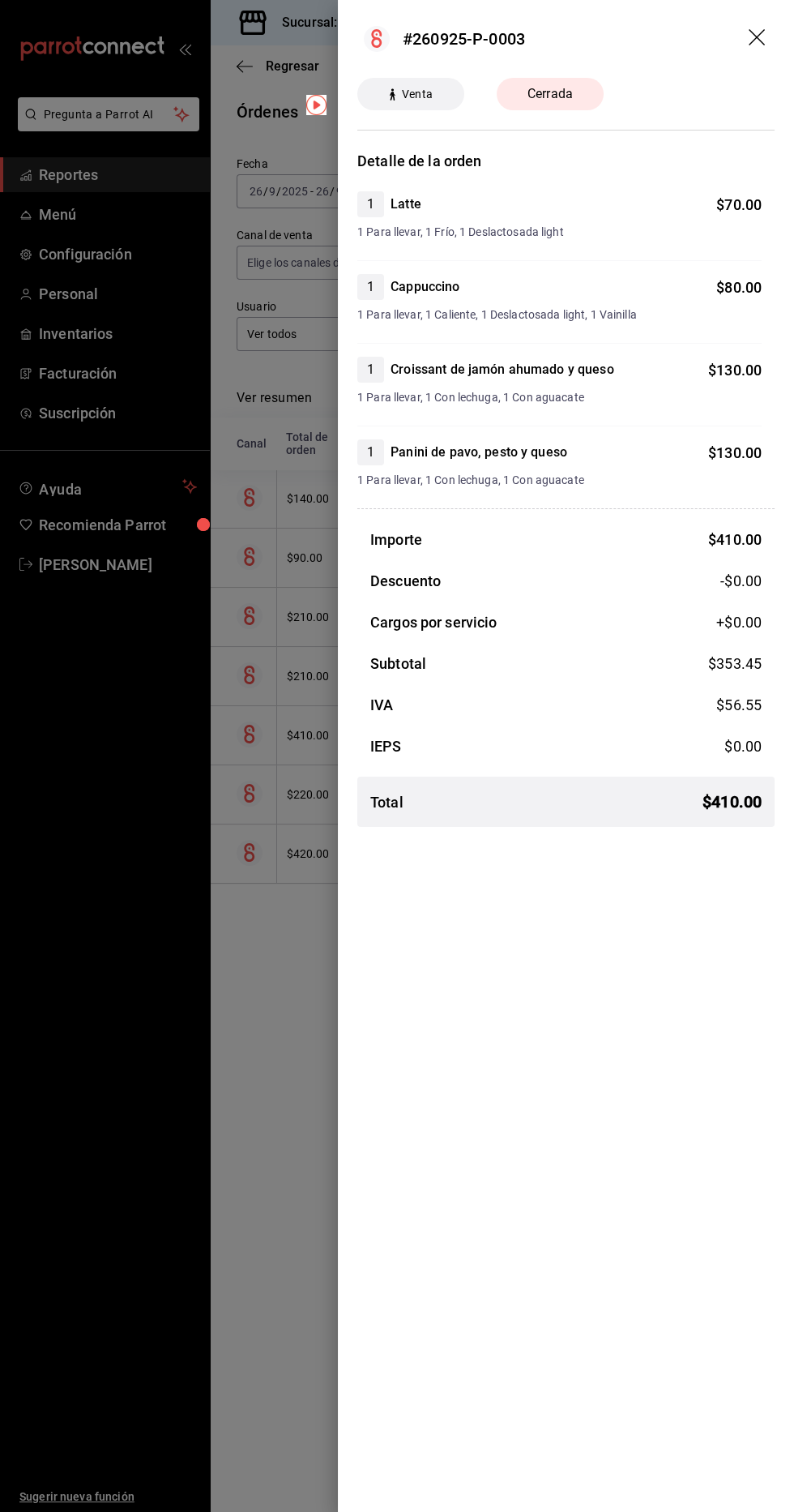
click at [259, 1013] on div at bounding box center [397, 756] width 794 height 1512
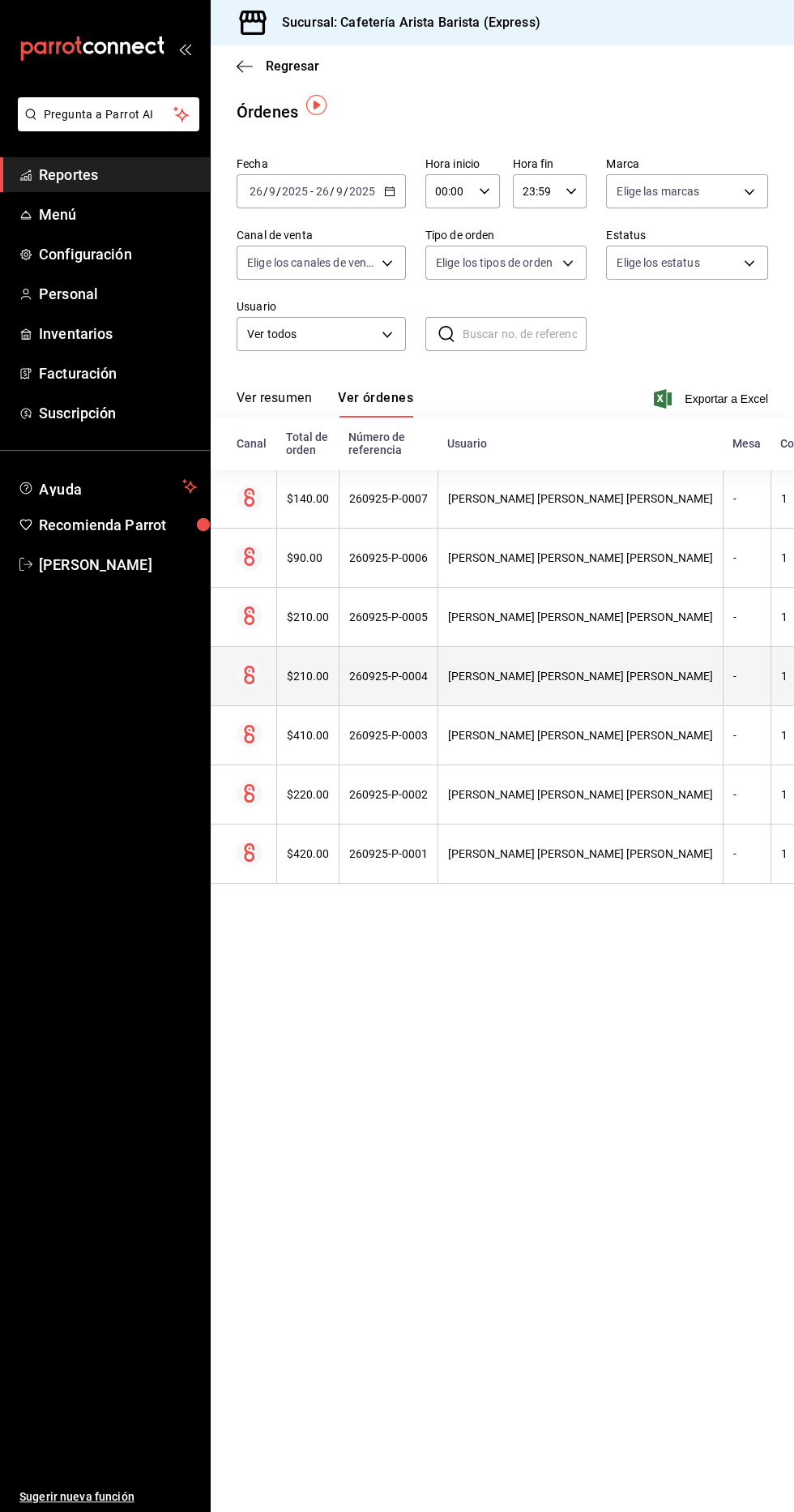
click at [517, 670] on div "[PERSON_NAME] [PERSON_NAME] [PERSON_NAME]" at bounding box center [580, 676] width 265 height 13
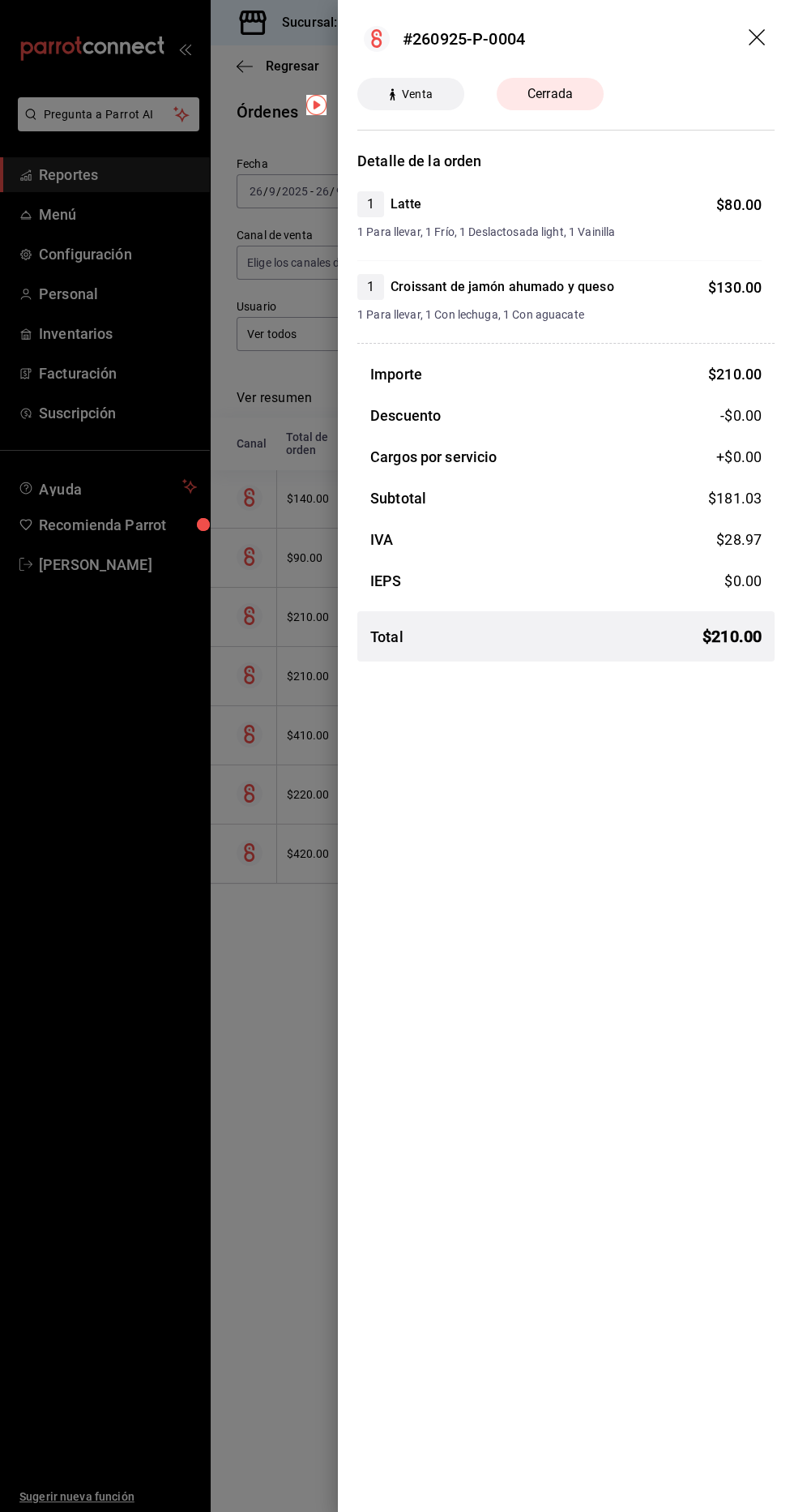
click at [271, 897] on div at bounding box center [397, 756] width 794 height 1512
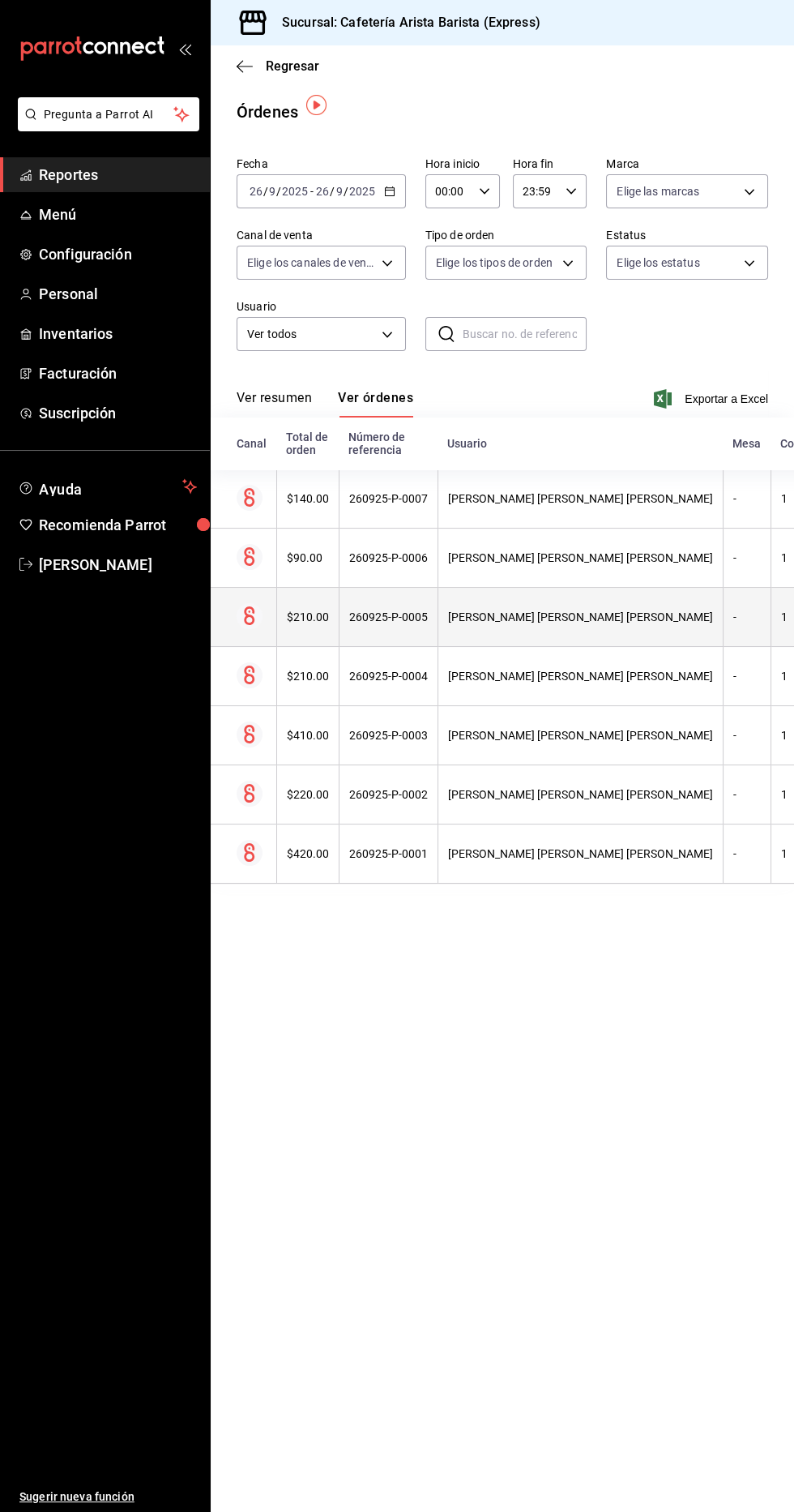
click at [540, 610] on div "[PERSON_NAME] [PERSON_NAME] [PERSON_NAME]" at bounding box center [580, 617] width 265 height 13
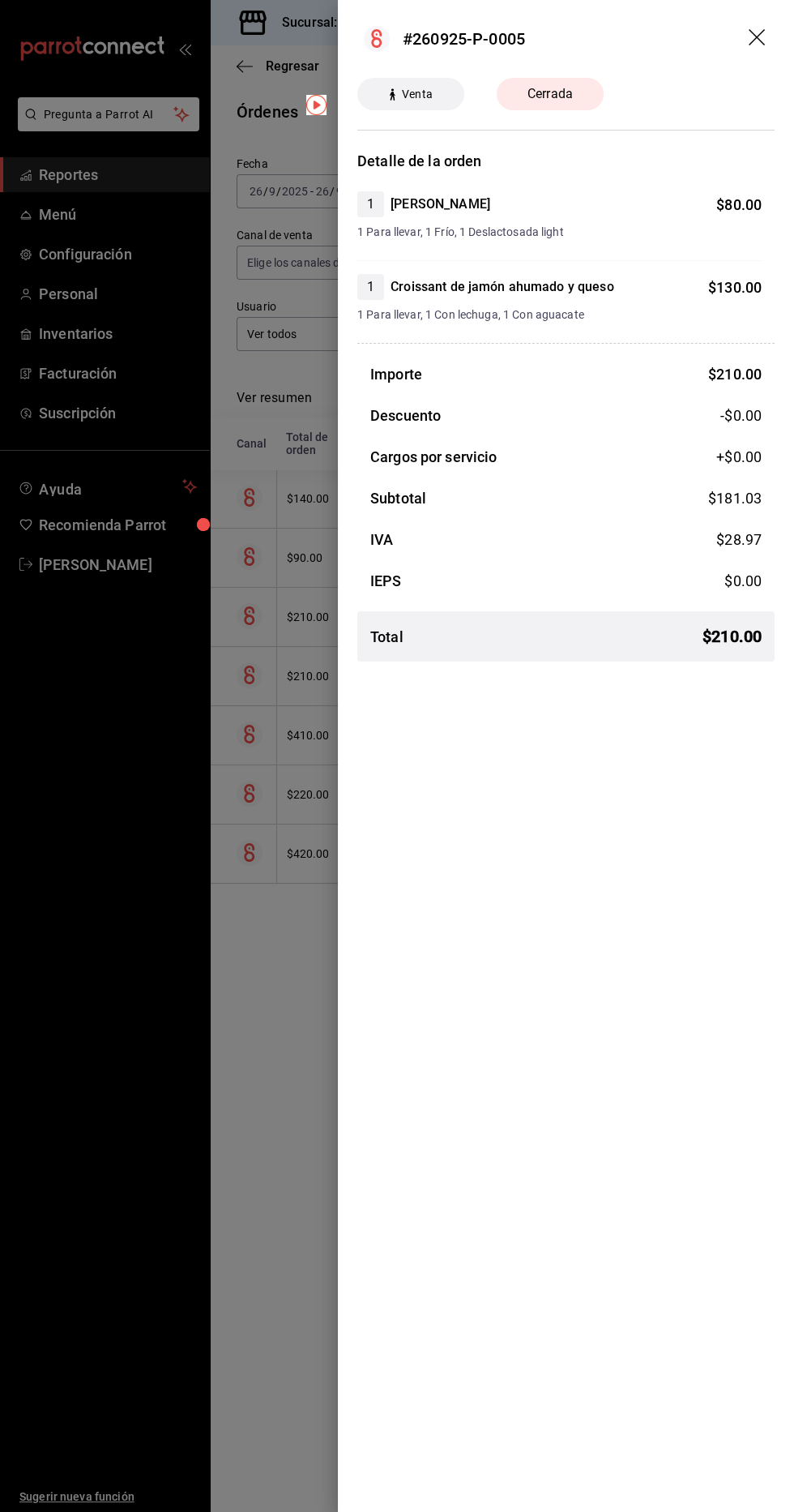
click at [293, 854] on div at bounding box center [397, 756] width 794 height 1512
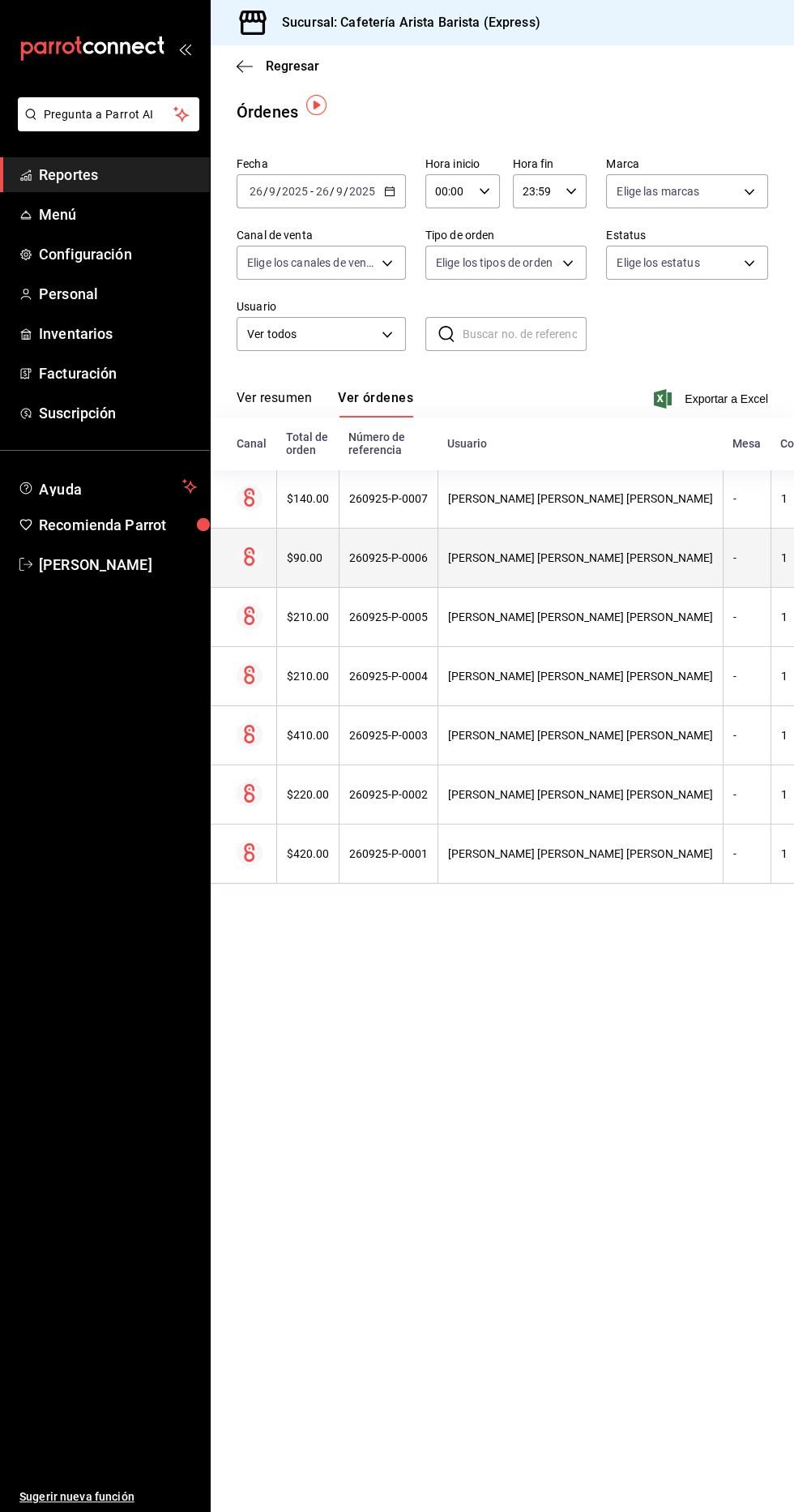
click at [502, 560] on th "[PERSON_NAME] [PERSON_NAME] [PERSON_NAME]" at bounding box center [579, 558] width 285 height 59
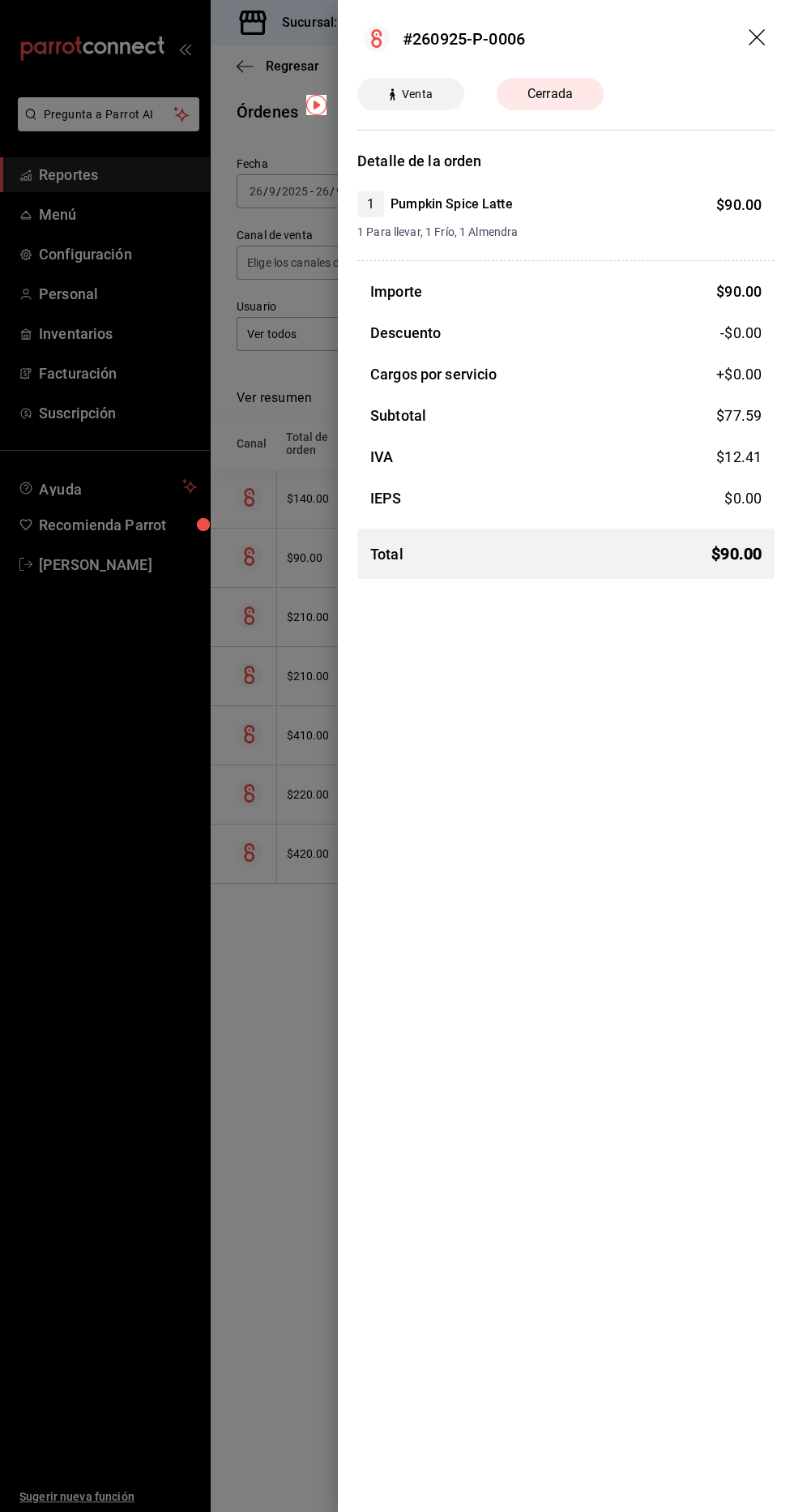
click at [283, 837] on div at bounding box center [397, 756] width 794 height 1512
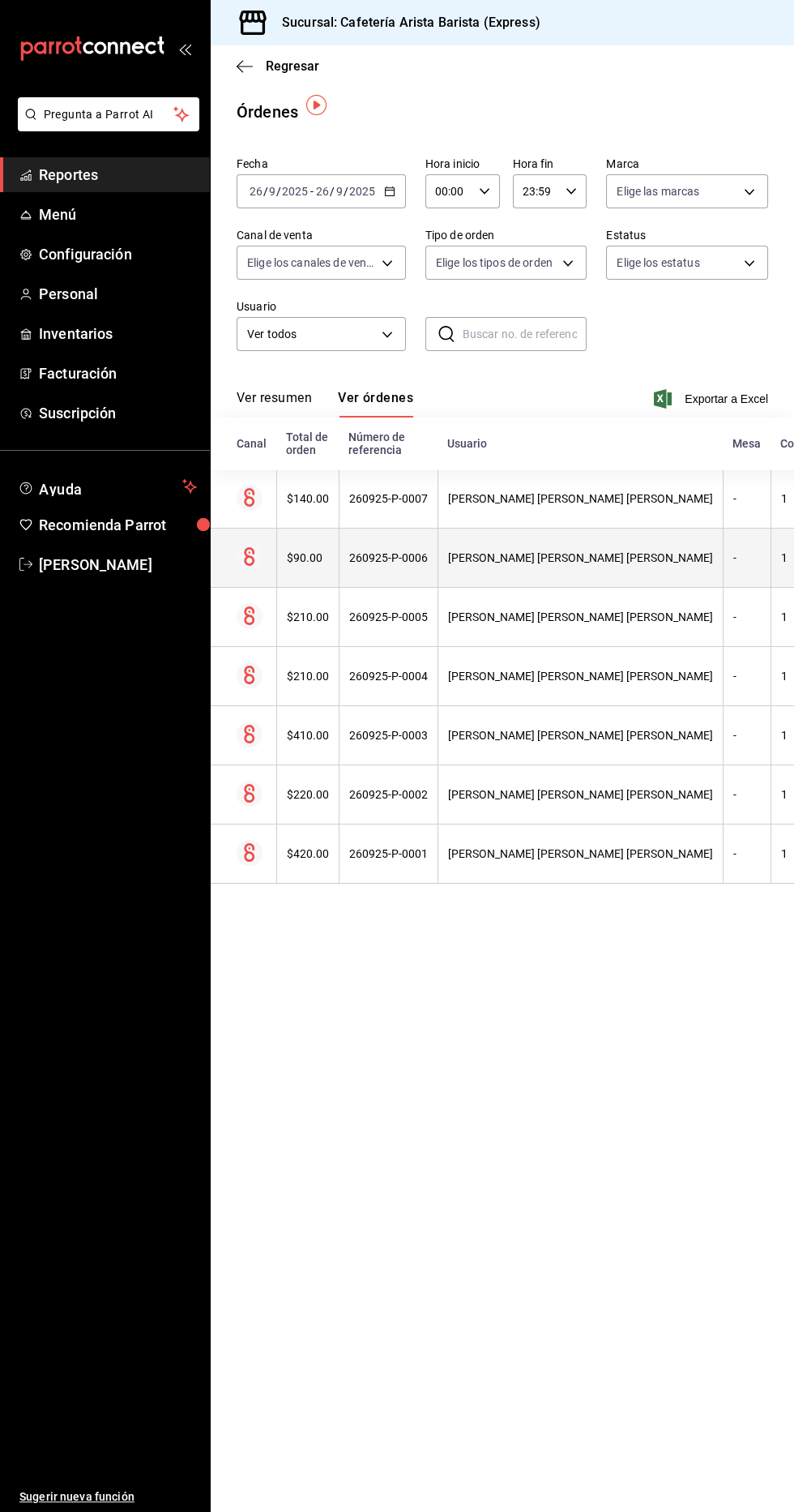
click at [498, 559] on th "[PERSON_NAME] [PERSON_NAME] [PERSON_NAME]" at bounding box center [579, 558] width 285 height 59
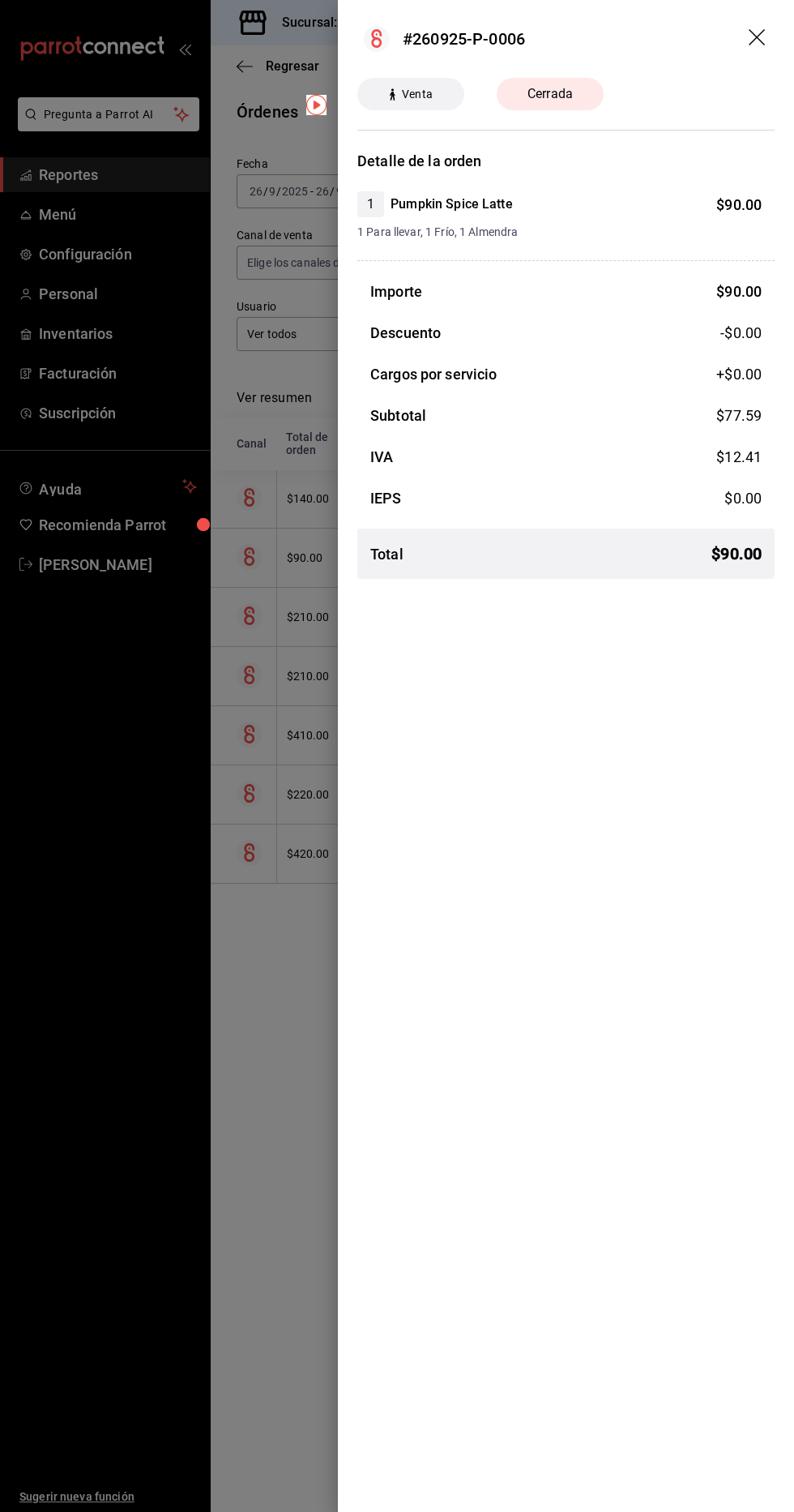
click at [262, 785] on div at bounding box center [397, 756] width 794 height 1512
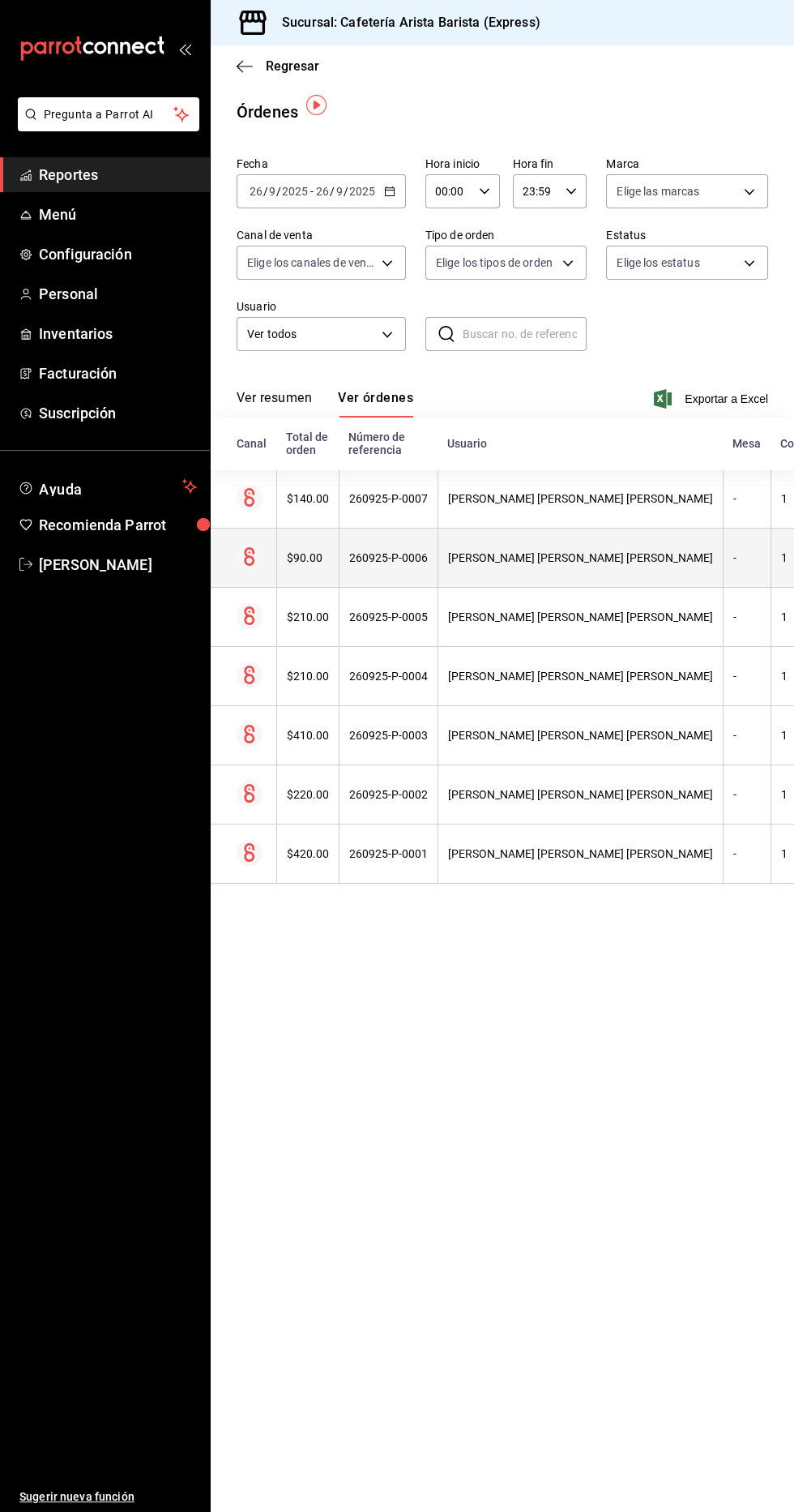
click at [462, 531] on th "[PERSON_NAME] [PERSON_NAME] [PERSON_NAME]" at bounding box center [579, 558] width 285 height 59
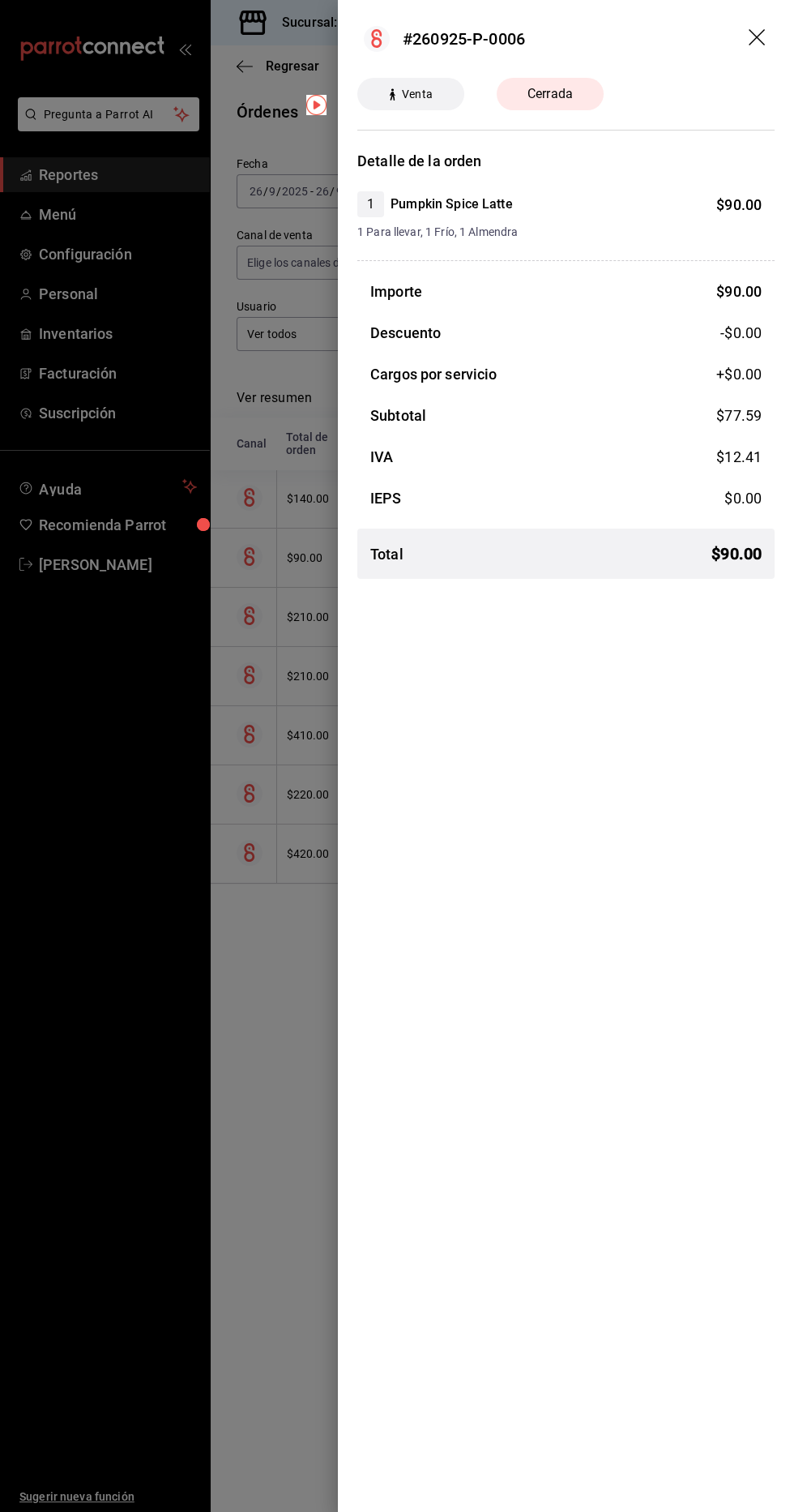
click at [259, 689] on div at bounding box center [397, 756] width 794 height 1512
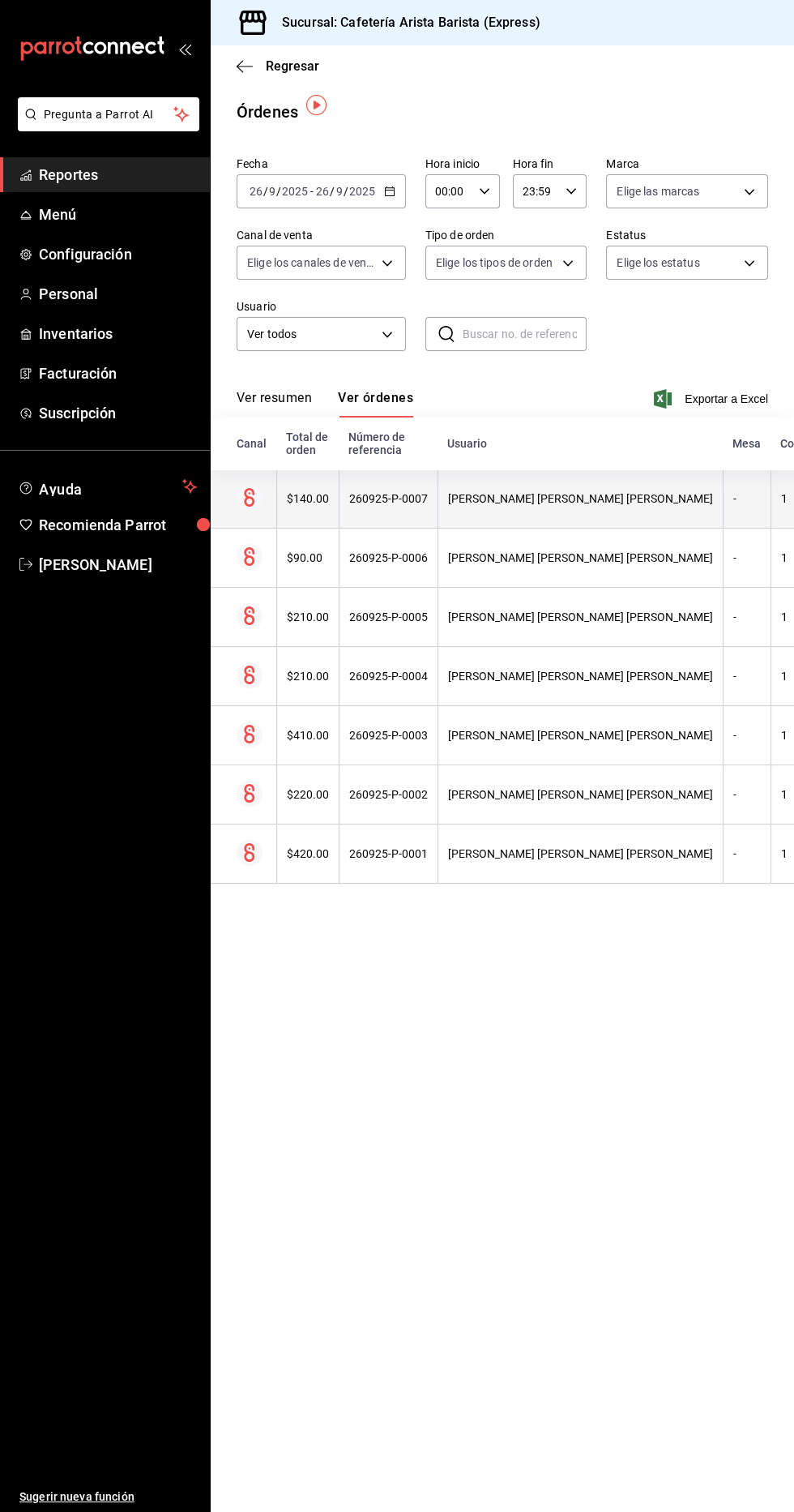
click at [442, 489] on th "[PERSON_NAME] [PERSON_NAME] [PERSON_NAME]" at bounding box center [579, 499] width 285 height 59
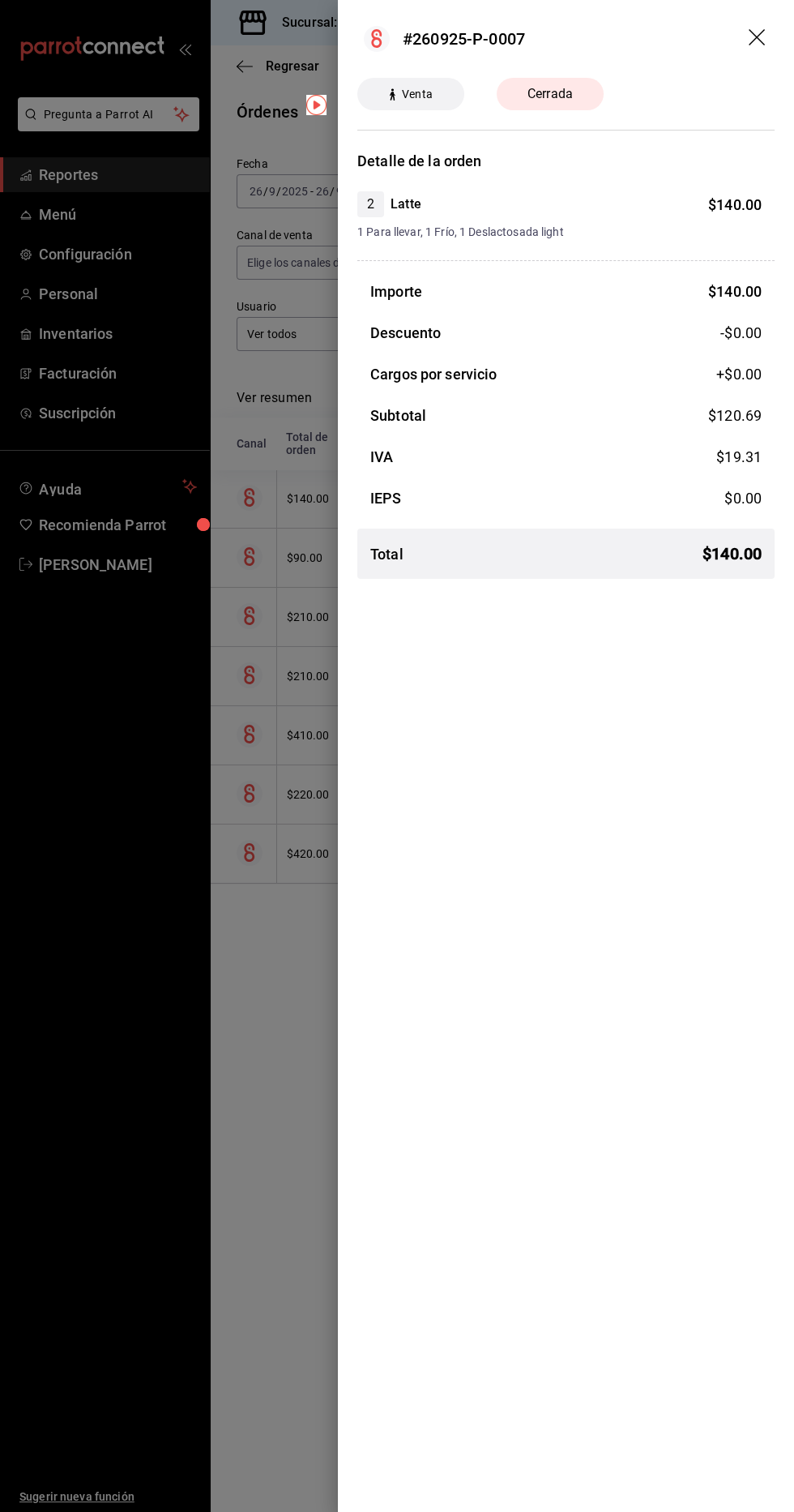
click at [267, 1137] on div at bounding box center [397, 756] width 794 height 1512
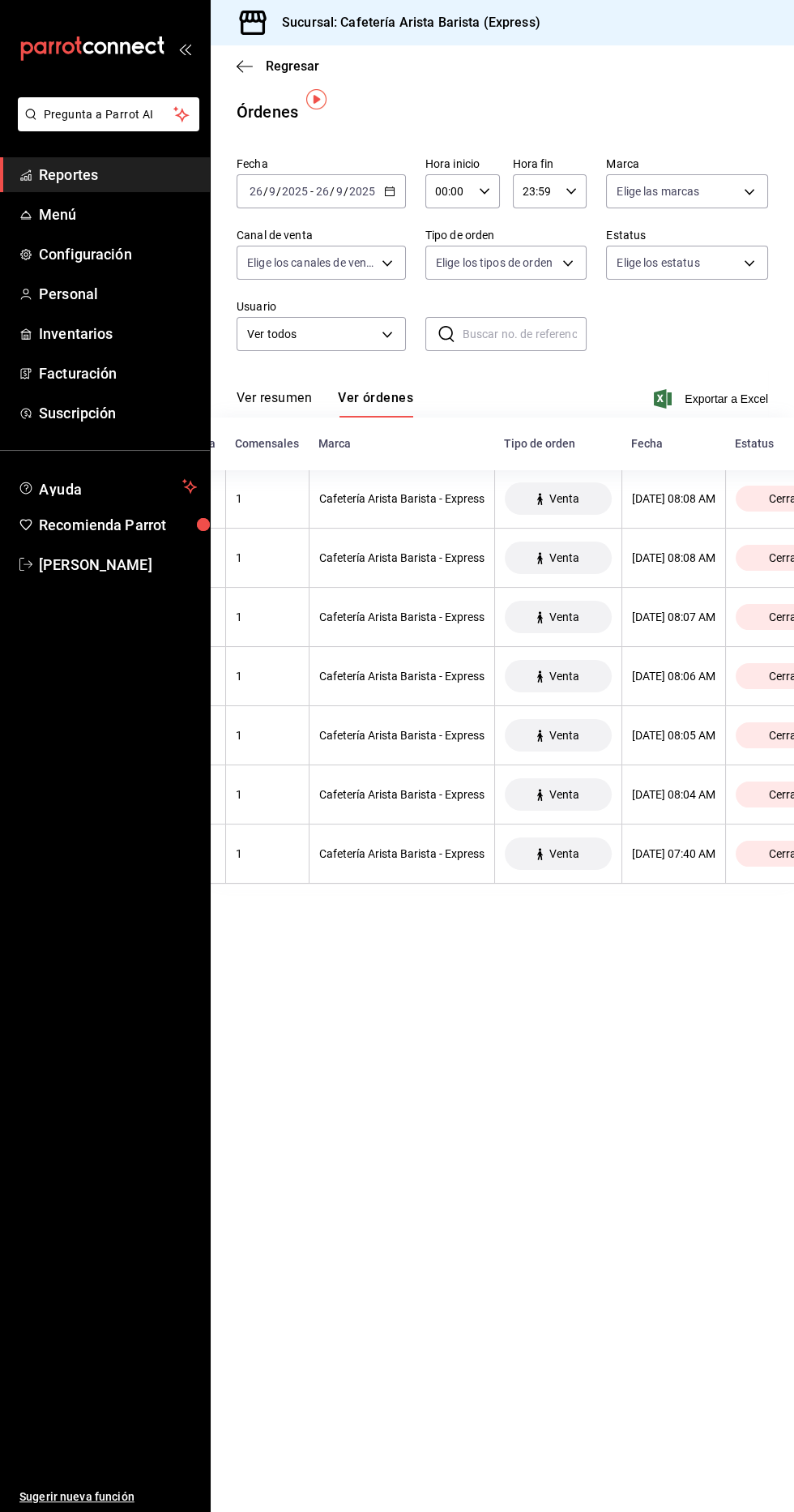
scroll to position [0, 0]
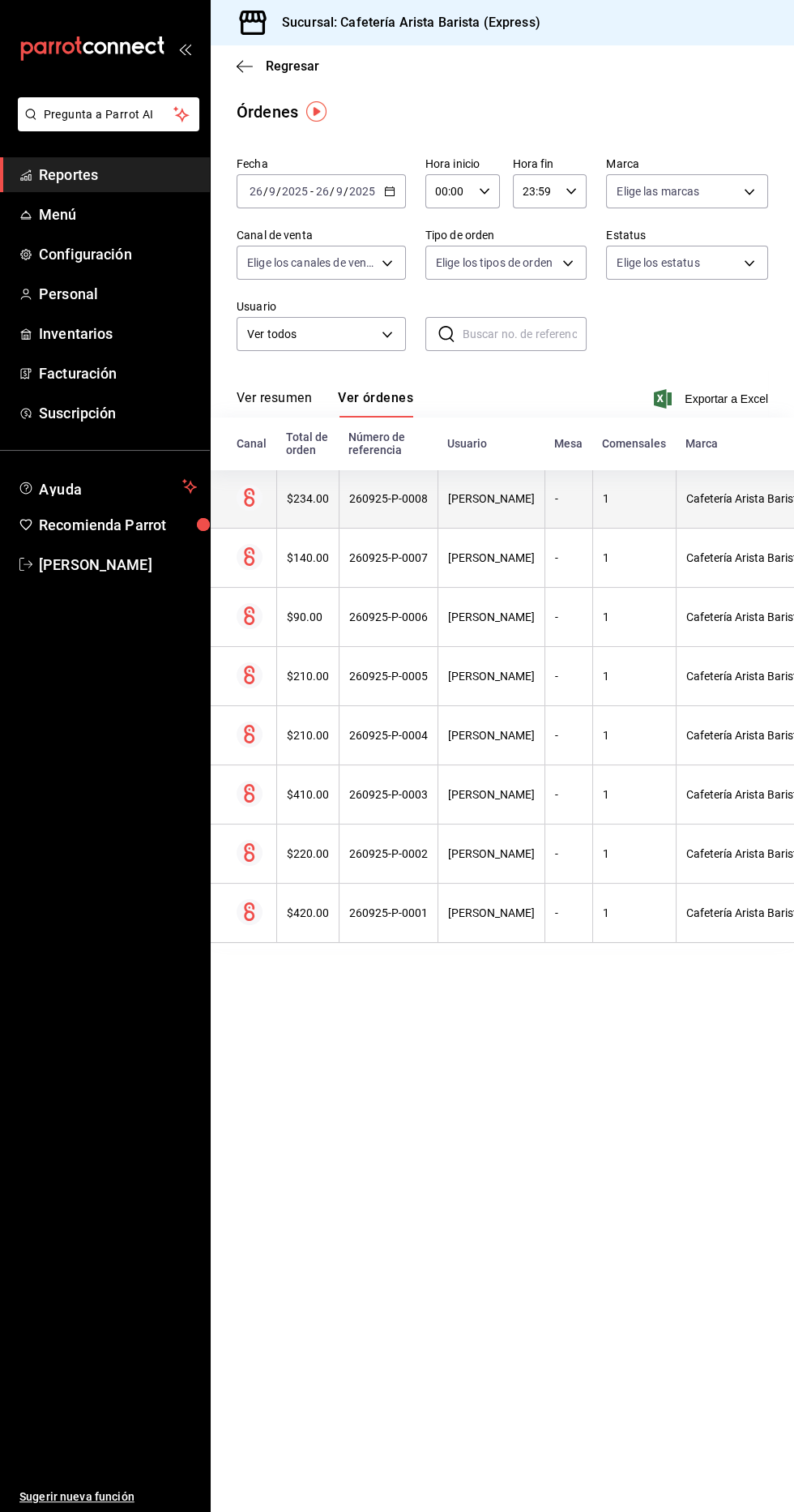
click at [535, 505] on div "[PERSON_NAME] [PERSON_NAME] [PERSON_NAME]" at bounding box center [491, 499] width 86 height 13
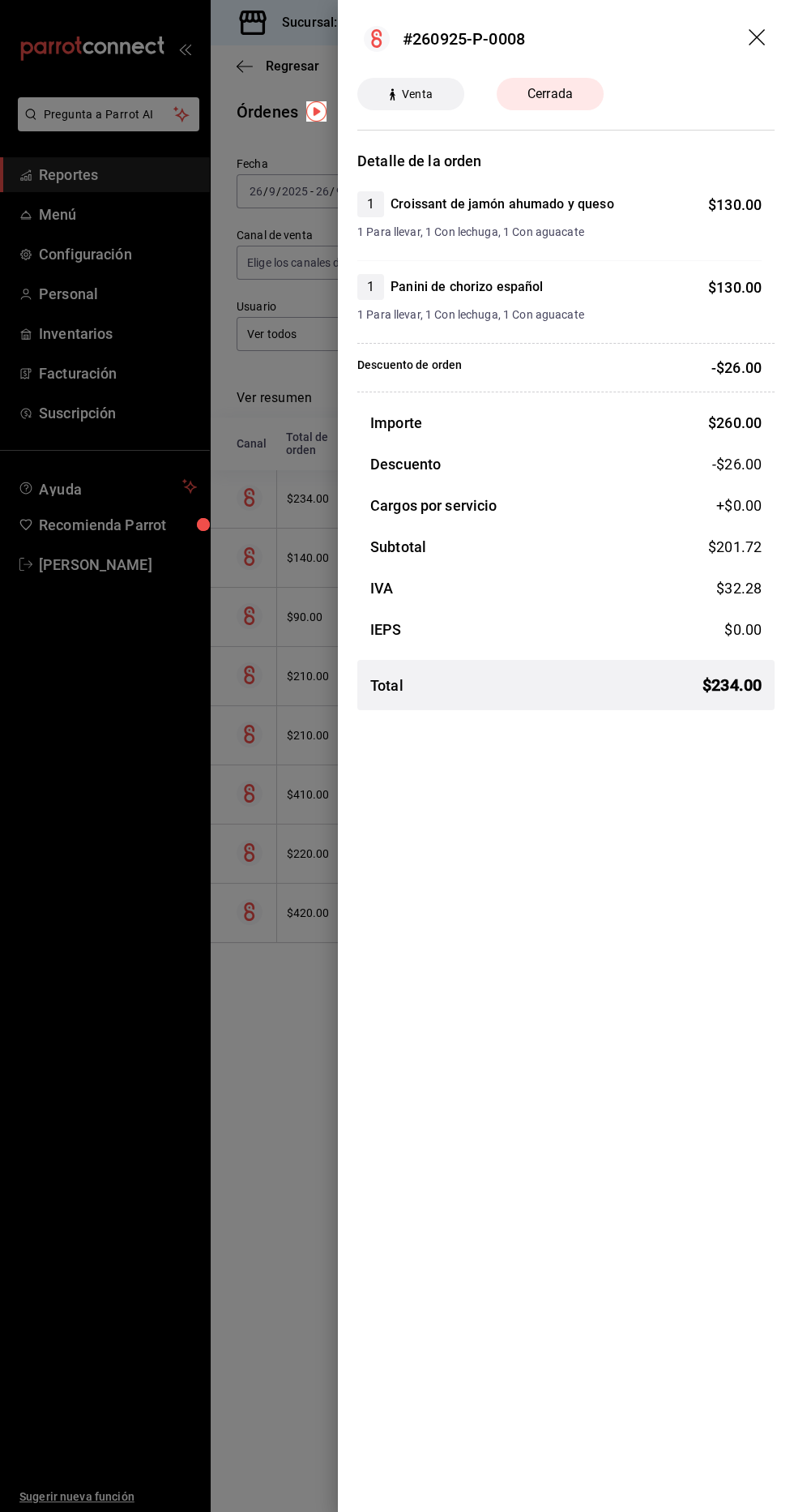
click at [319, 922] on div at bounding box center [397, 756] width 794 height 1512
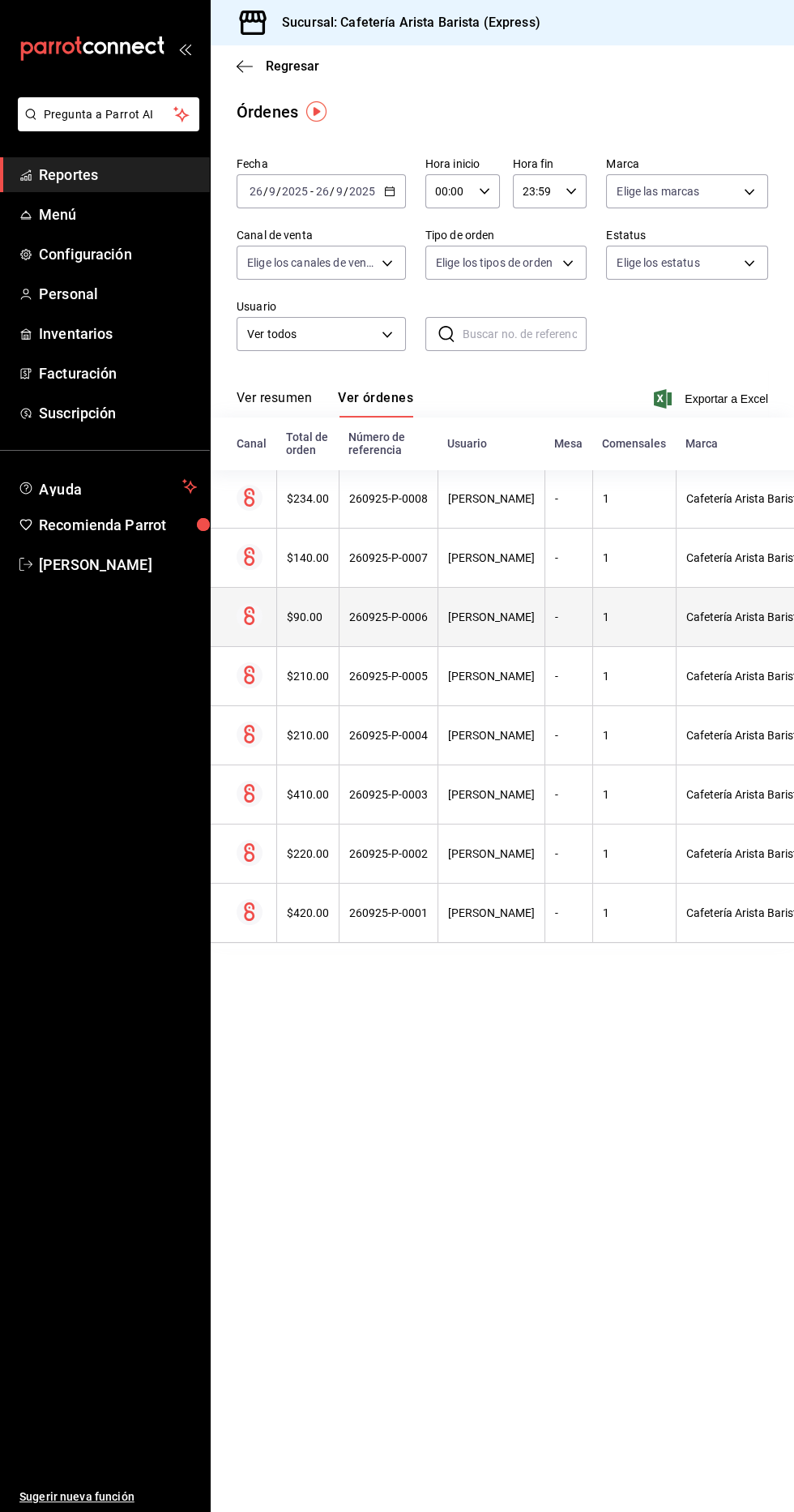
click at [535, 616] on div "[PERSON_NAME] [PERSON_NAME] [PERSON_NAME]" at bounding box center [491, 617] width 86 height 13
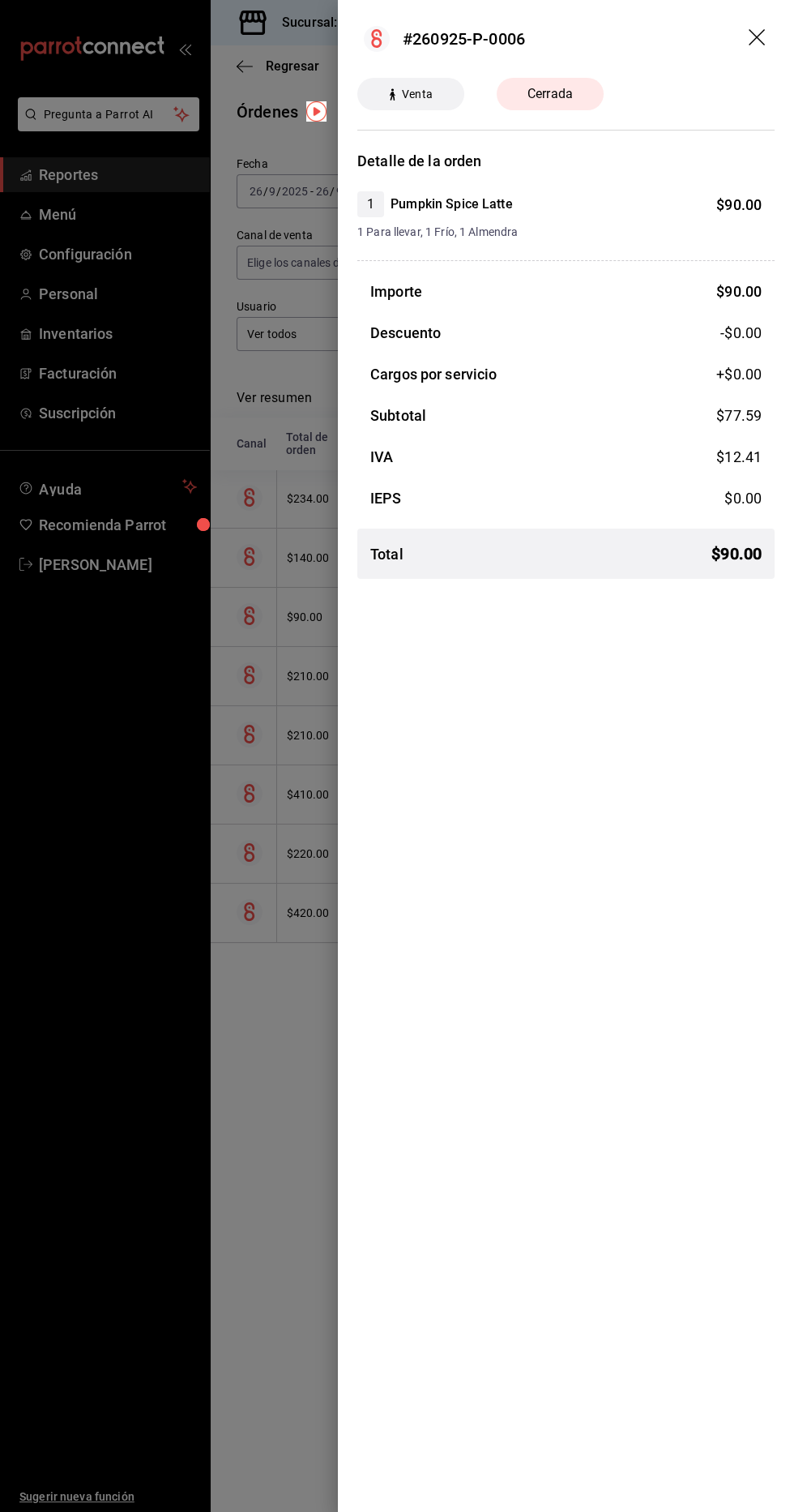
click at [285, 1093] on div at bounding box center [397, 756] width 794 height 1512
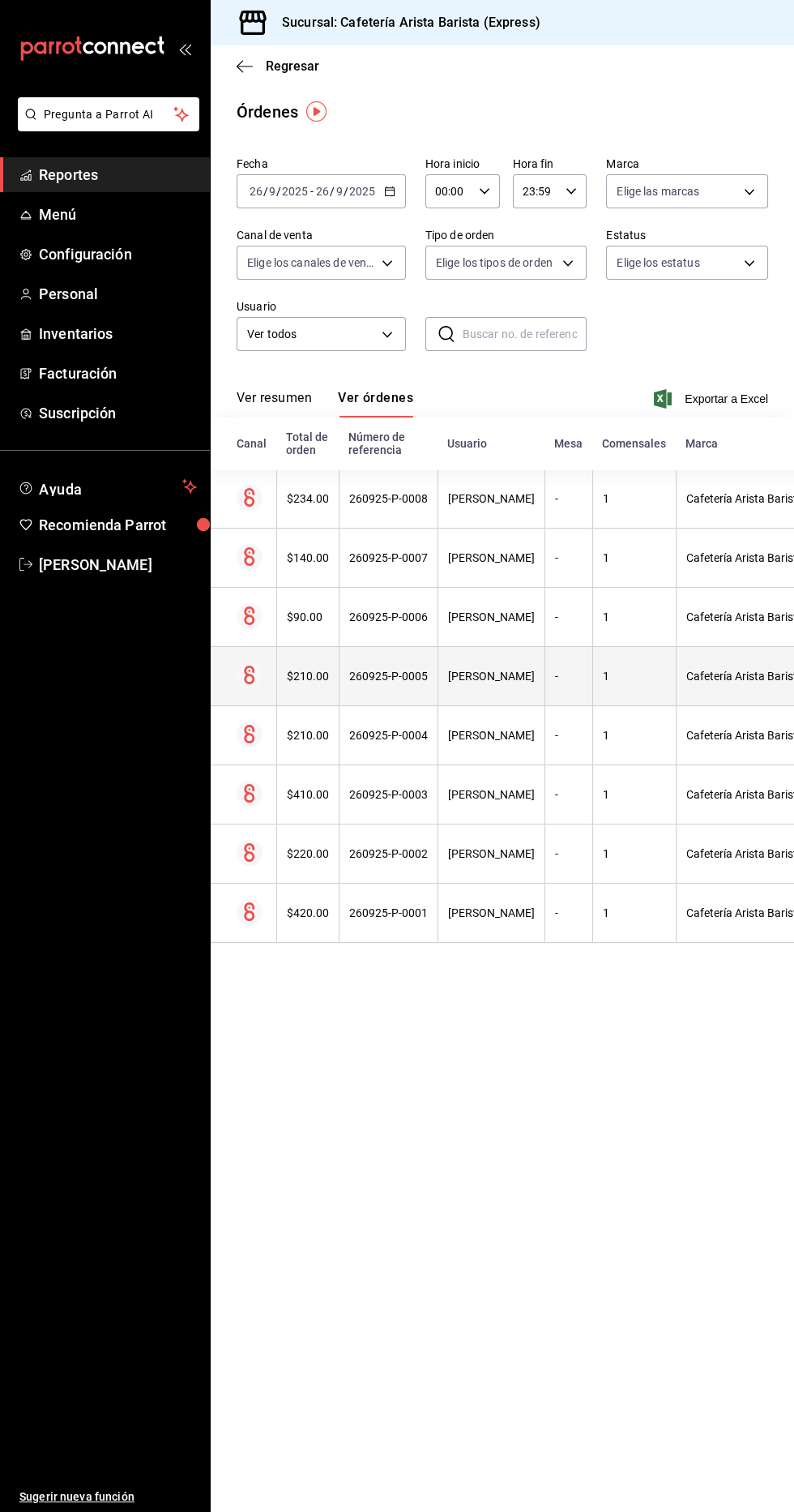
click at [535, 676] on div "[PERSON_NAME] [PERSON_NAME] [PERSON_NAME]" at bounding box center [491, 676] width 86 height 13
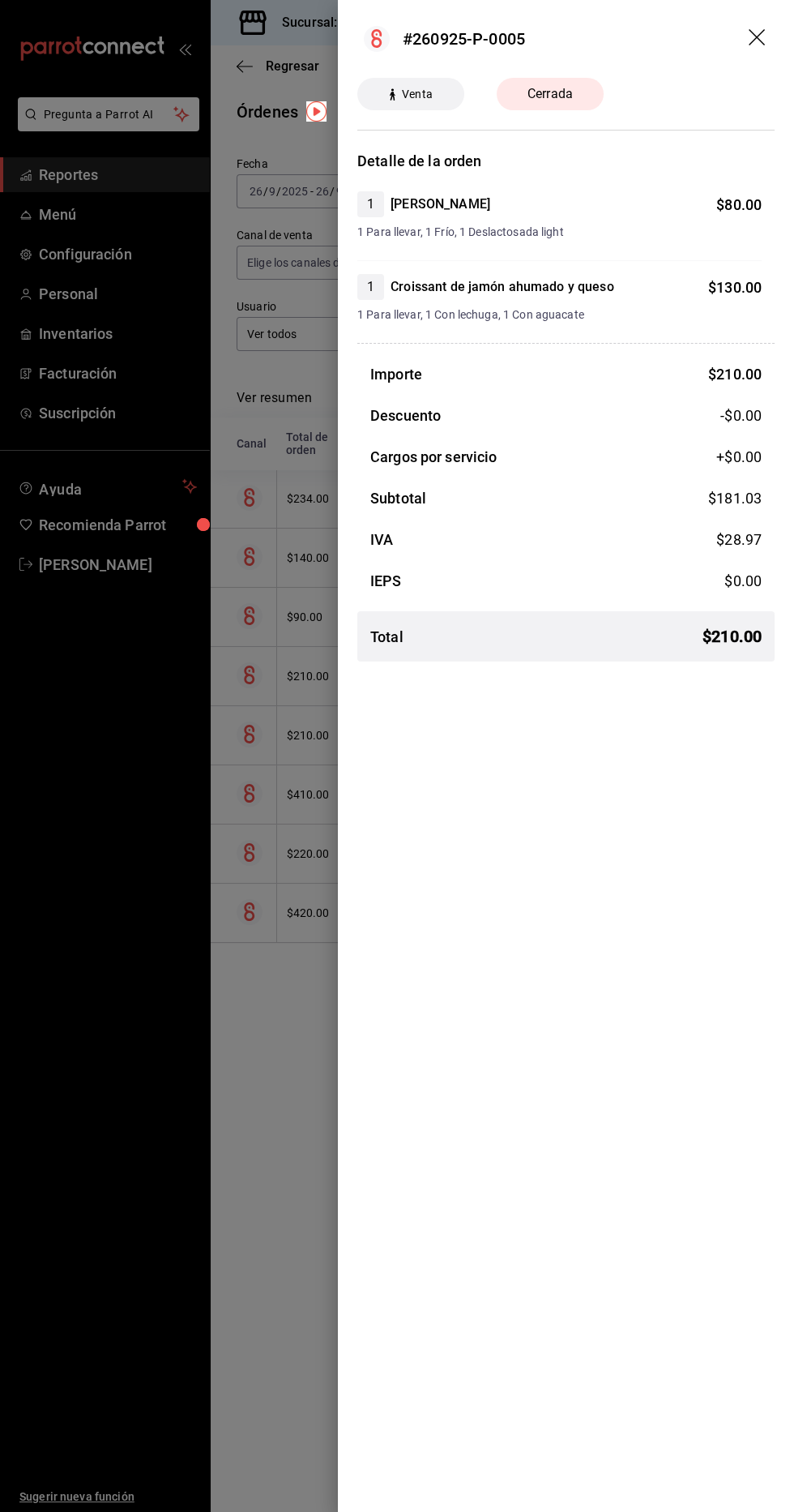
click at [264, 1031] on div at bounding box center [397, 756] width 794 height 1512
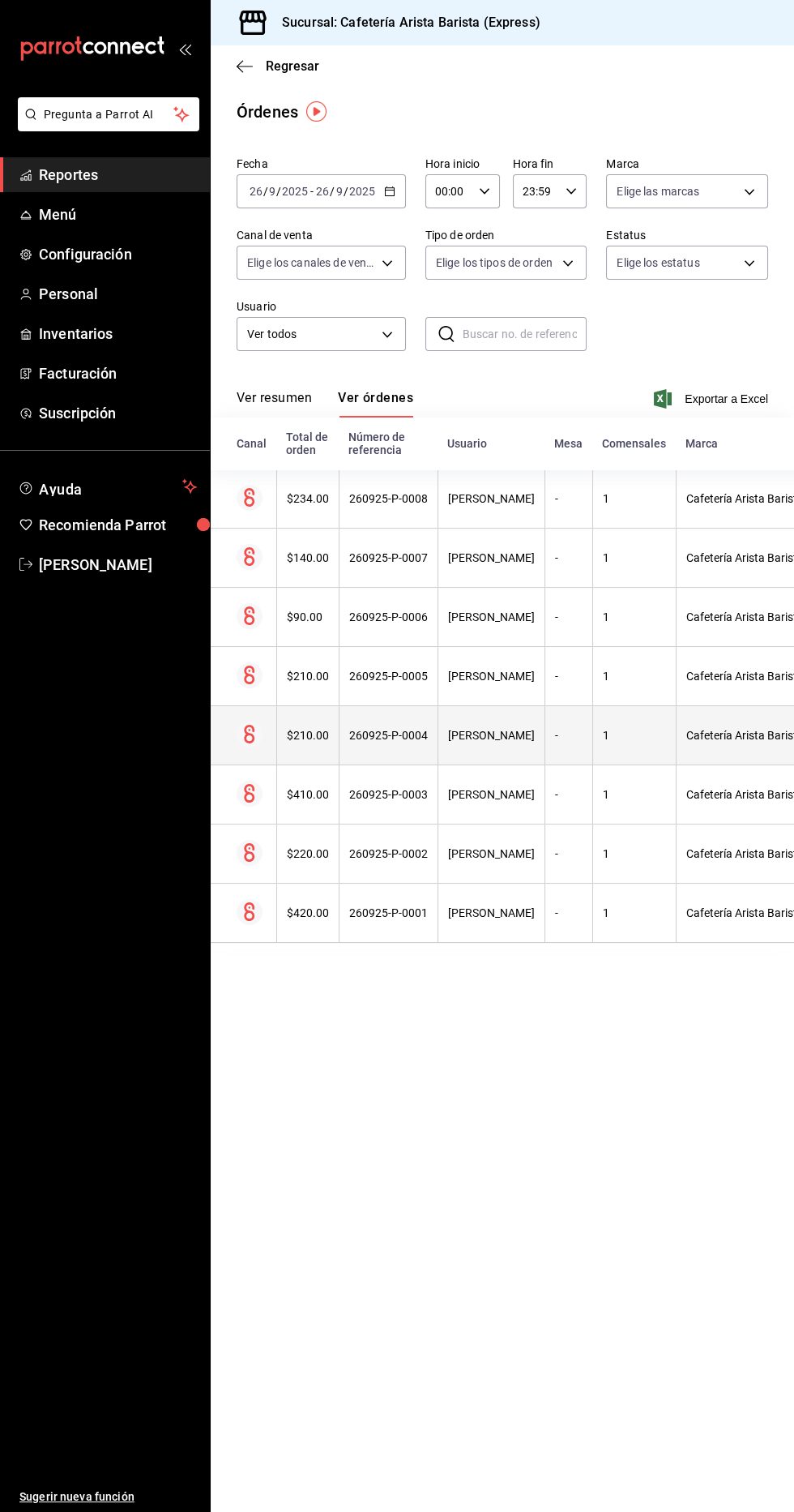
click at [468, 739] on div "[PERSON_NAME] [PERSON_NAME] [PERSON_NAME]" at bounding box center [491, 736] width 86 height 13
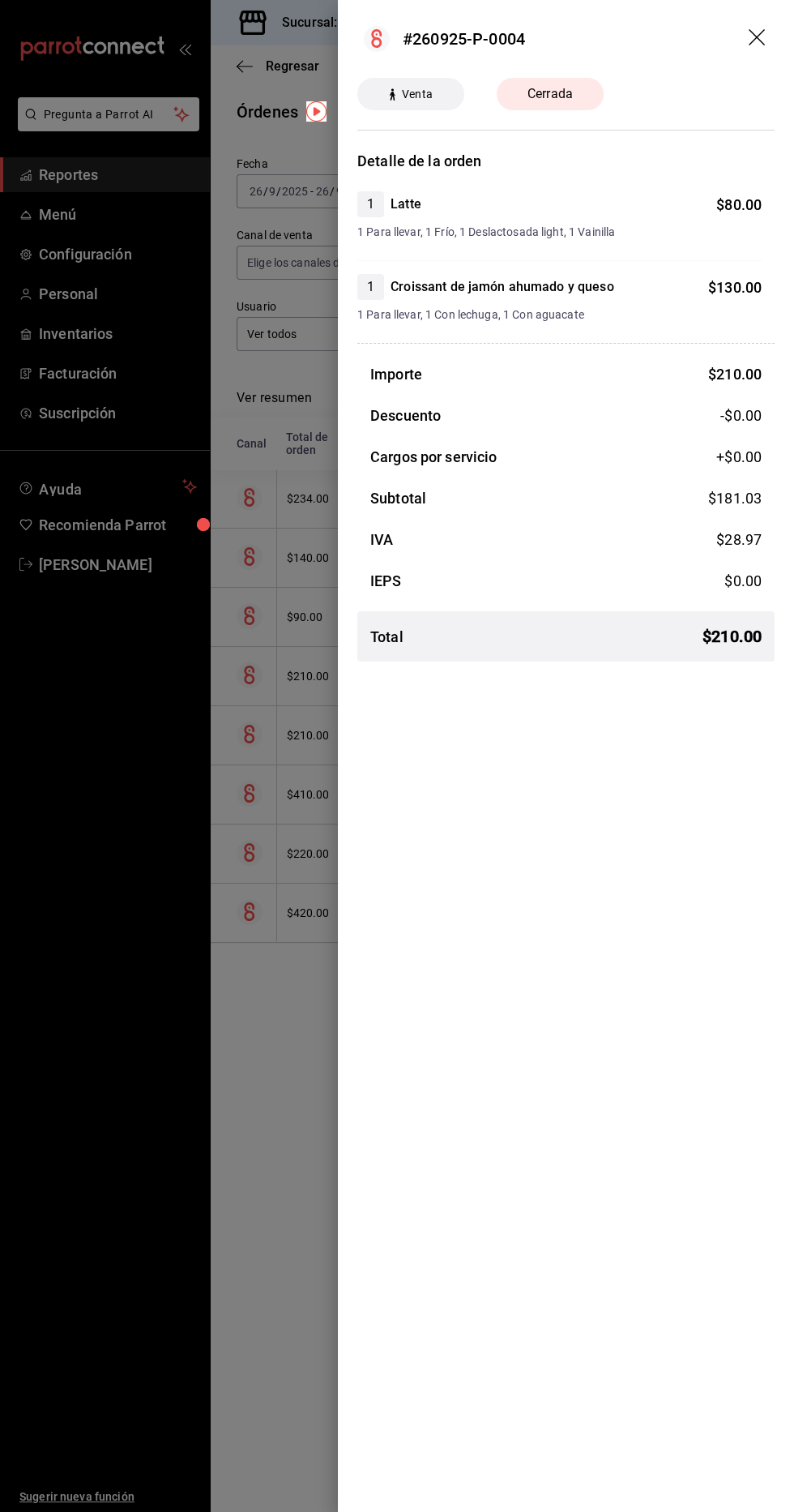
click at [267, 998] on div at bounding box center [397, 756] width 794 height 1512
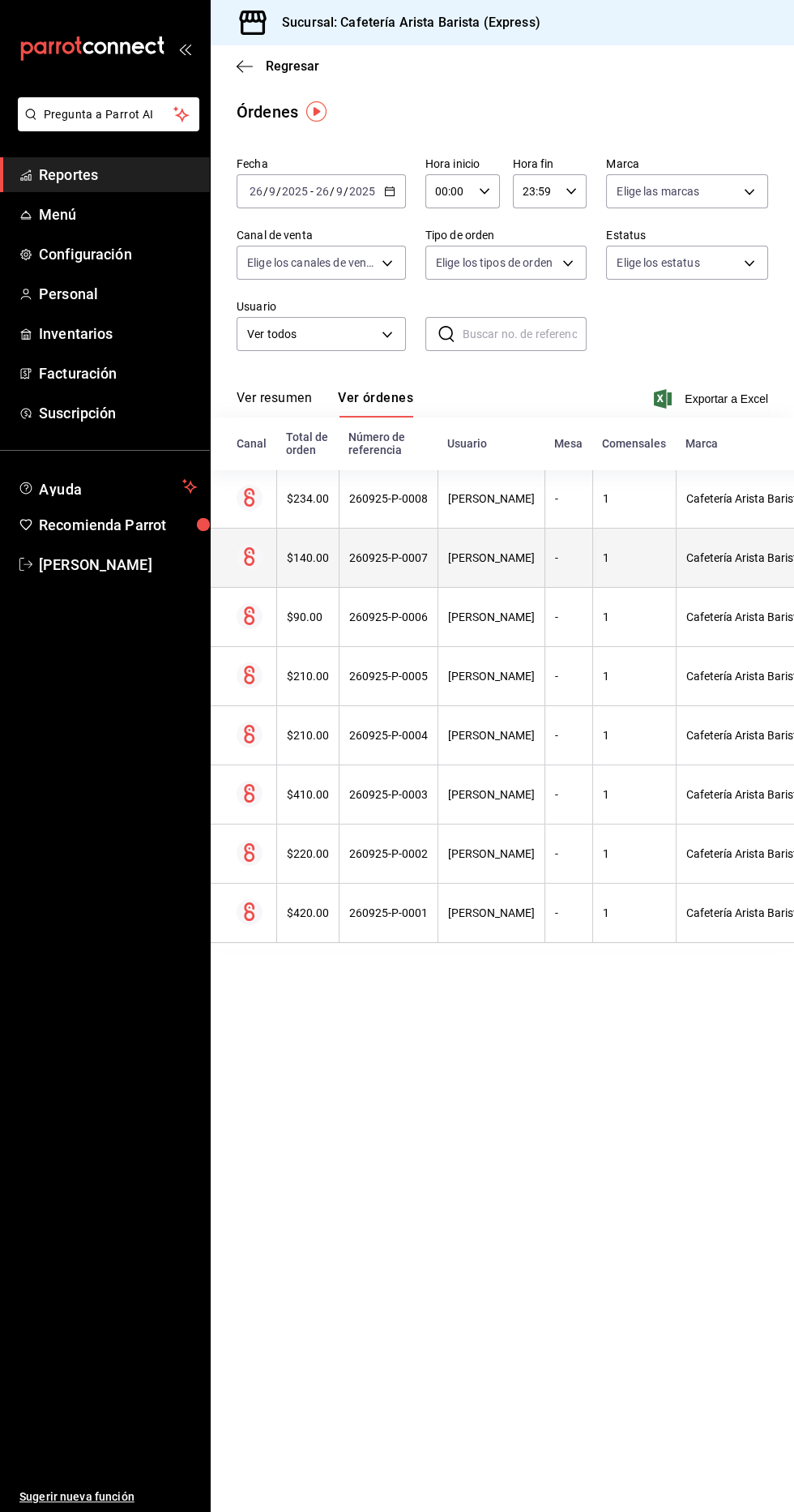
click at [535, 558] on div "[PERSON_NAME] [PERSON_NAME] [PERSON_NAME]" at bounding box center [491, 558] width 86 height 13
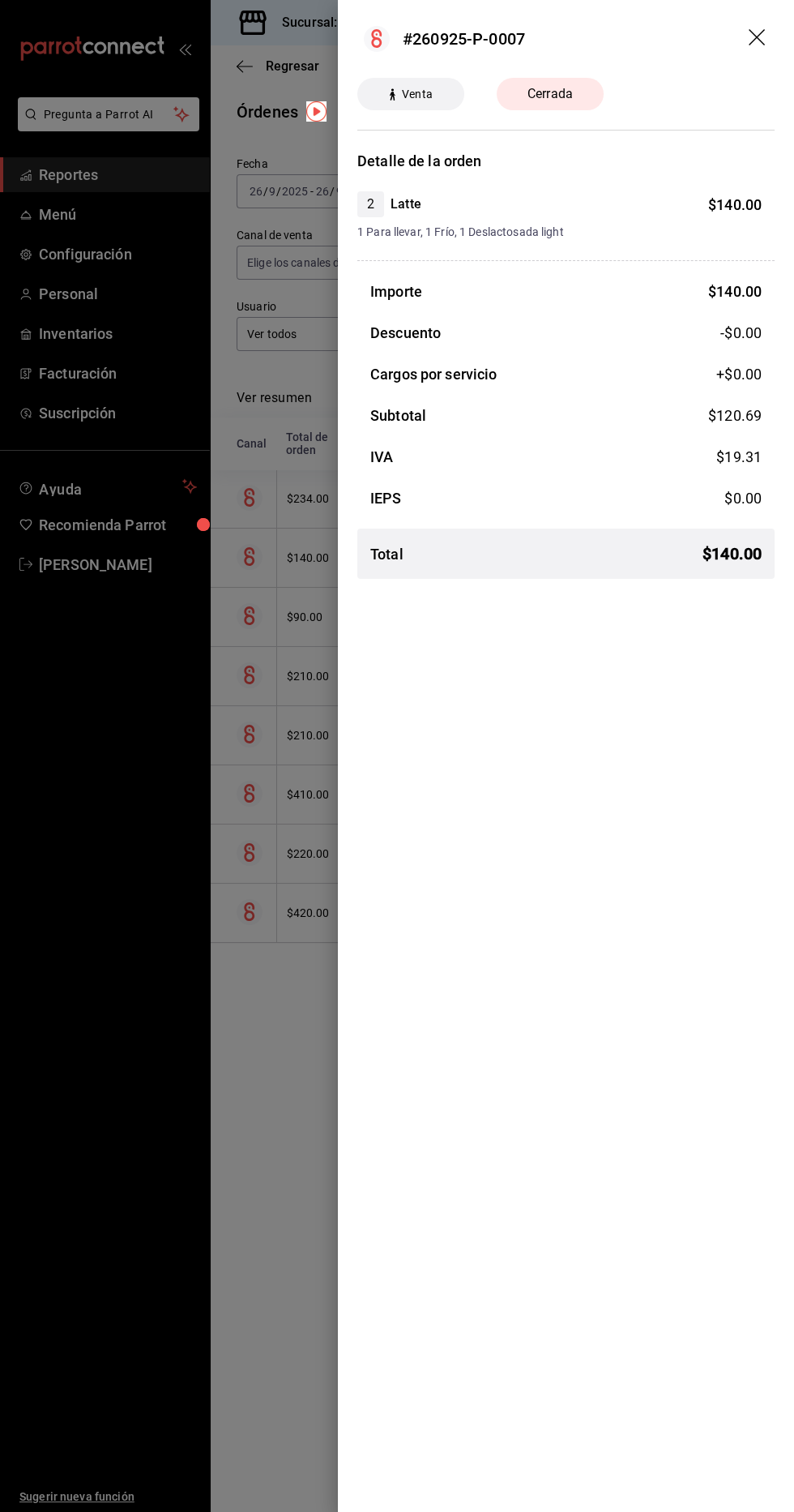
click at [264, 893] on div at bounding box center [397, 756] width 794 height 1512
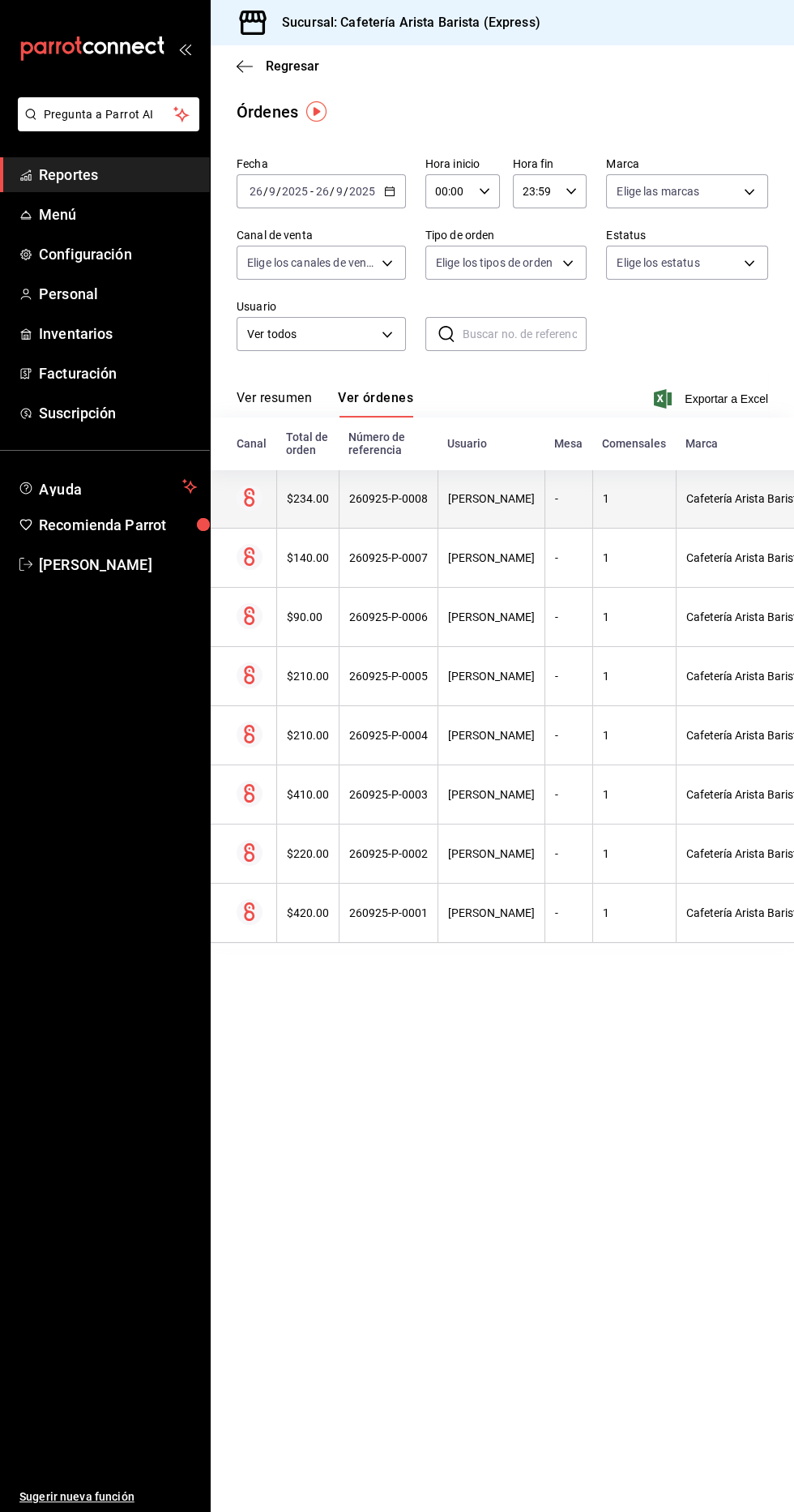
click at [535, 494] on div "[PERSON_NAME] [PERSON_NAME] [PERSON_NAME]" at bounding box center [491, 499] width 86 height 13
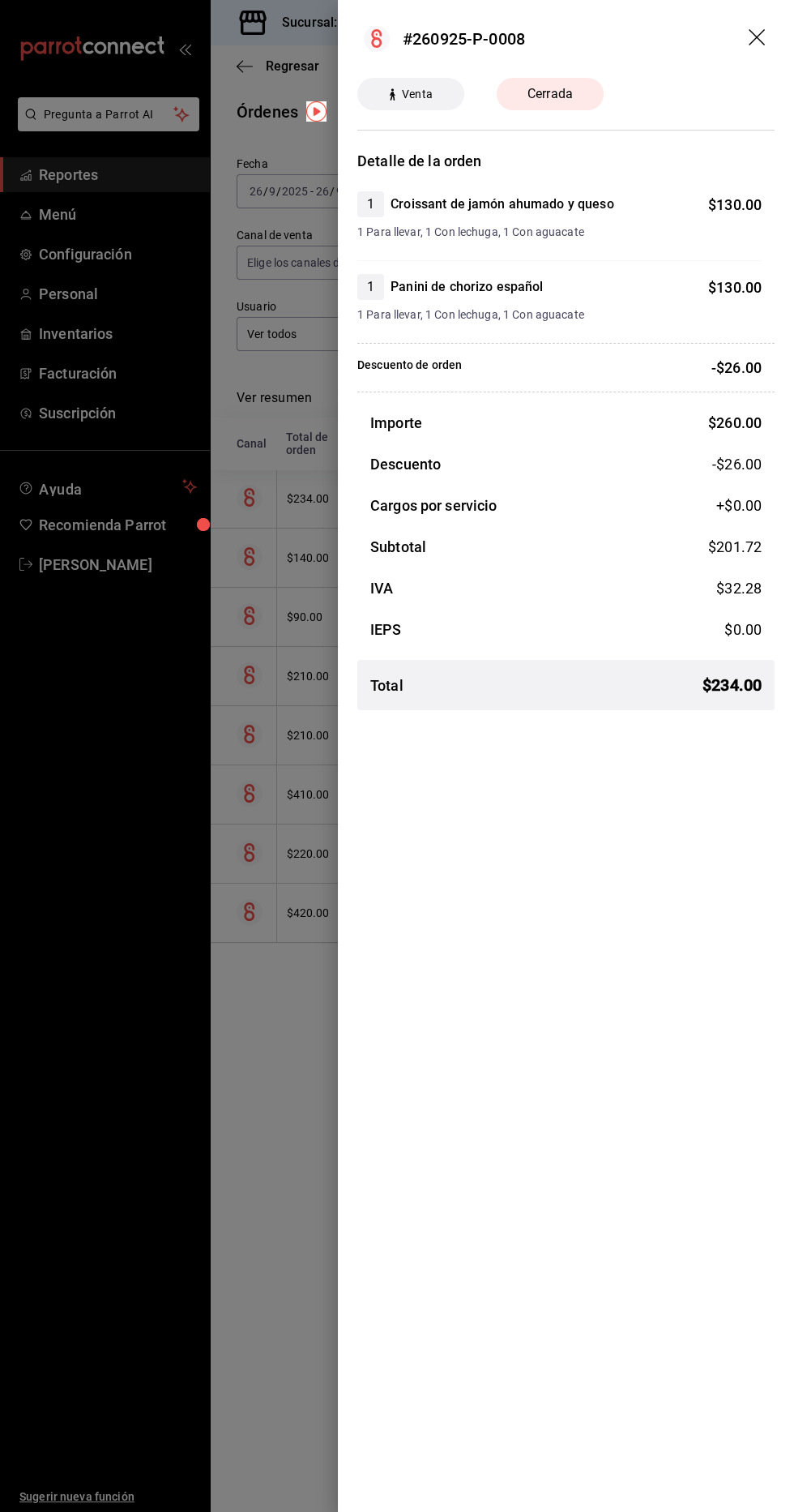
click at [284, 873] on div at bounding box center [397, 756] width 794 height 1512
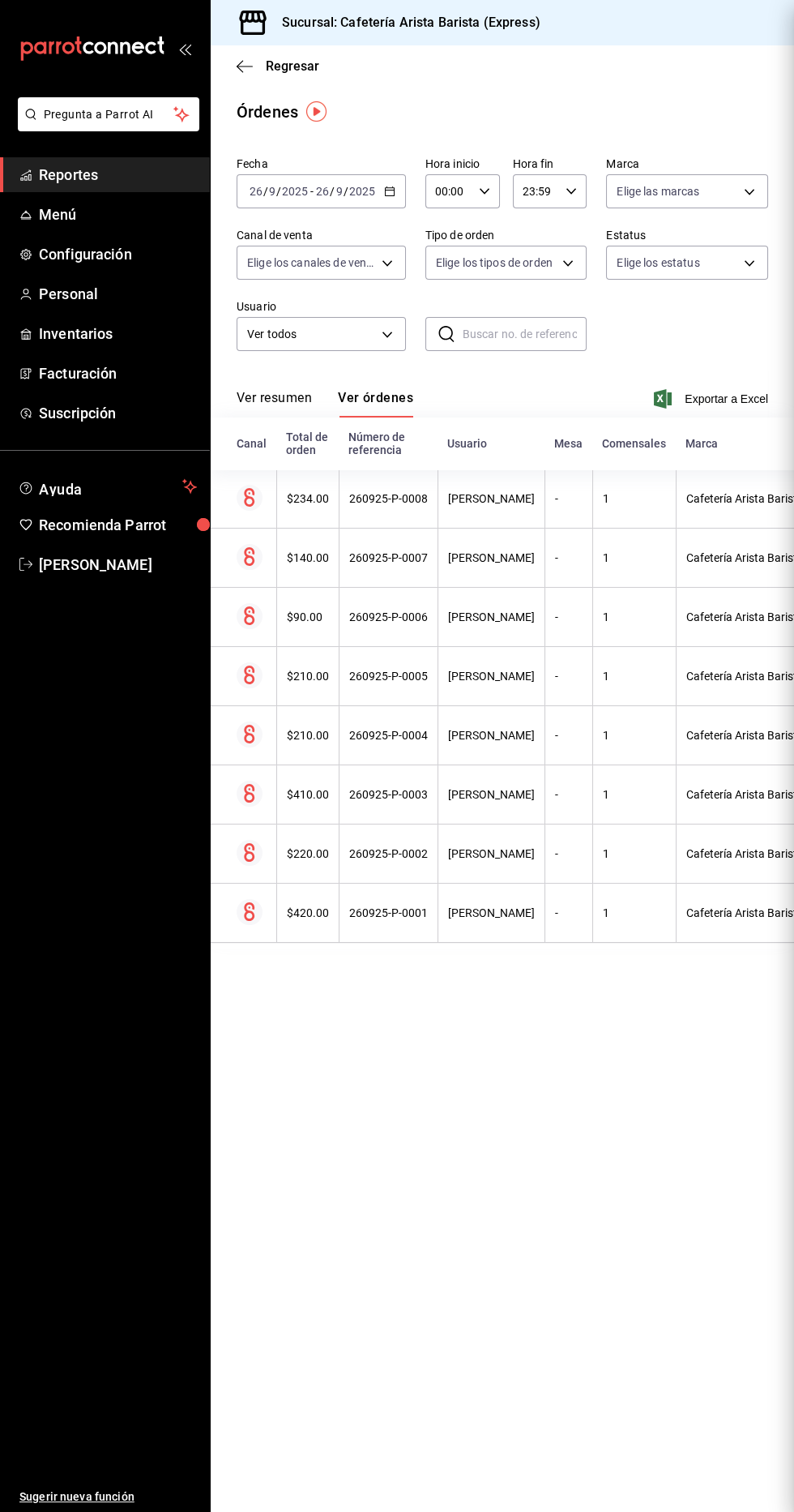
scroll to position [2, 0]
